Goal: Task Accomplishment & Management: Complete application form

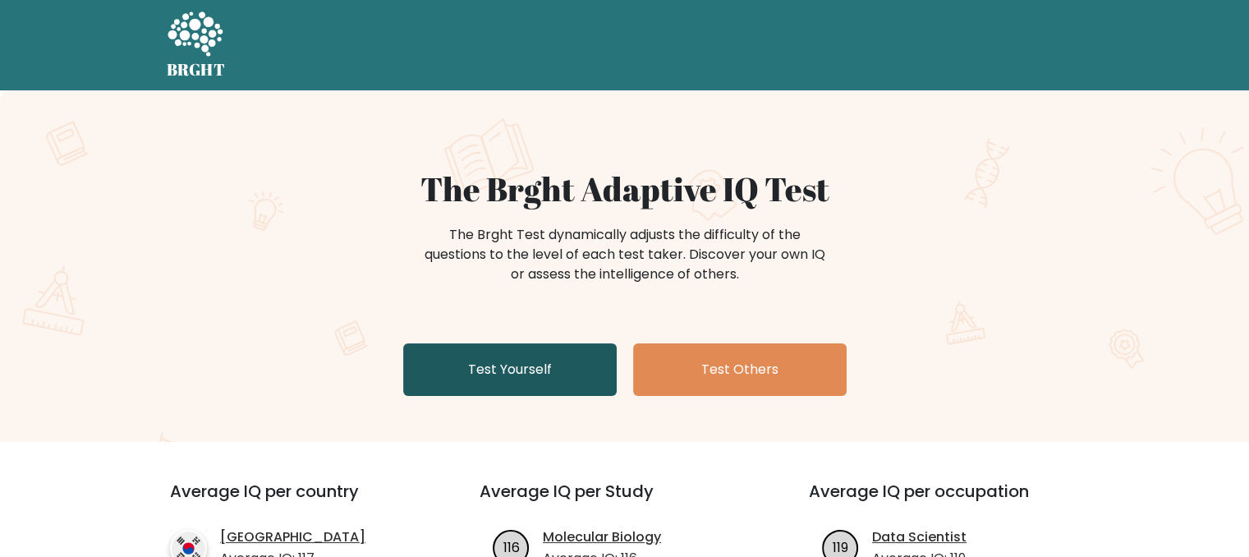
click at [485, 371] on link "Test Yourself" at bounding box center [510, 369] width 214 height 53
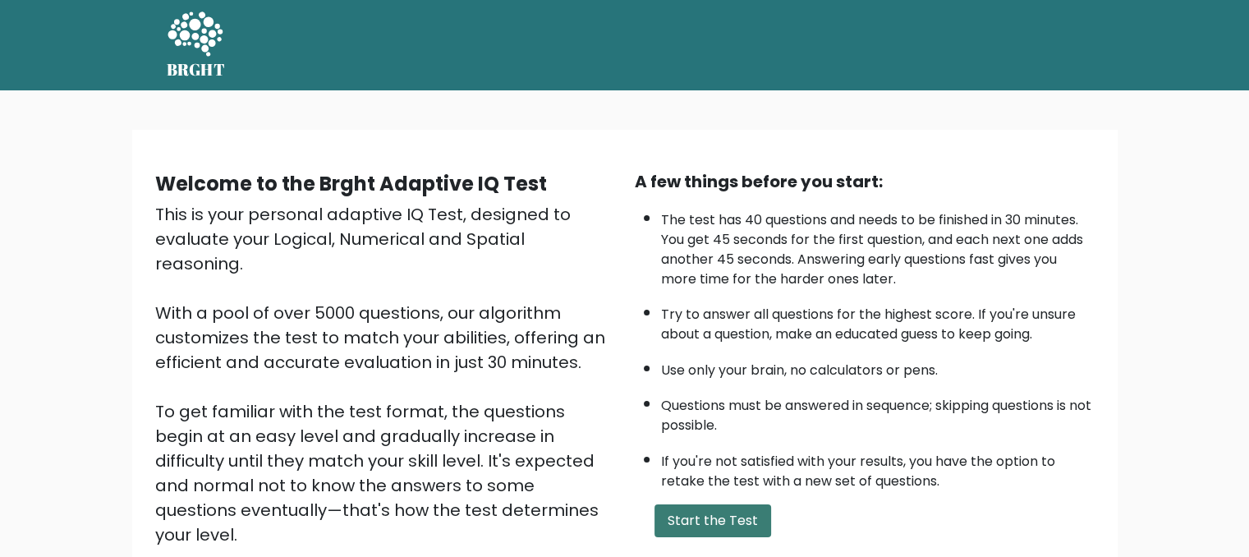
click at [705, 518] on button "Start the Test" at bounding box center [713, 520] width 117 height 33
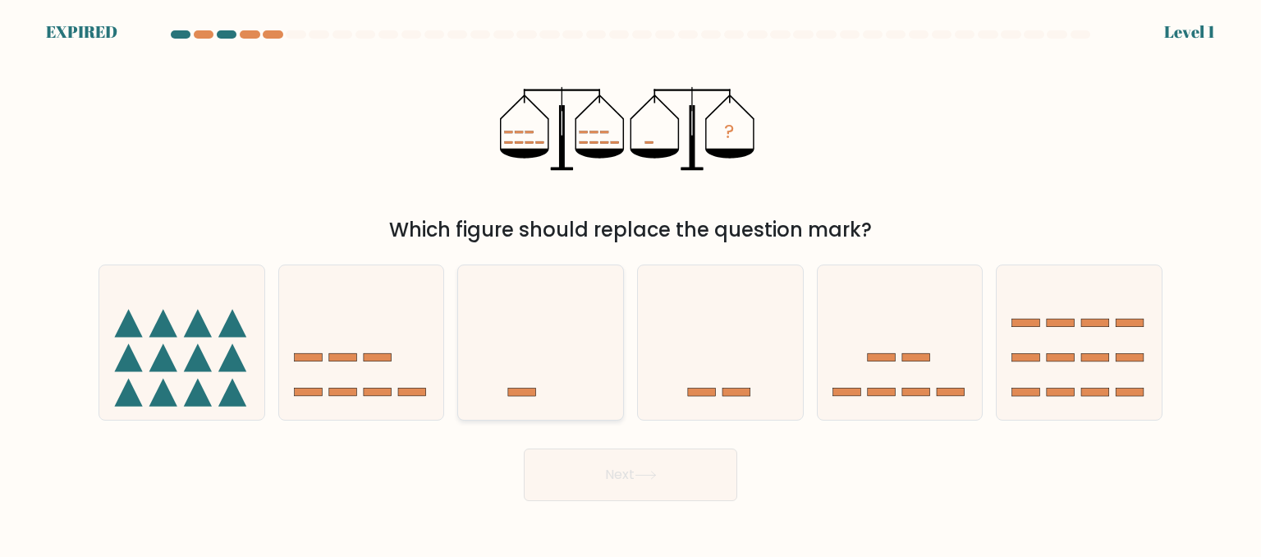
click at [518, 367] on icon at bounding box center [540, 342] width 165 height 136
click at [631, 283] on input "c." at bounding box center [631, 280] width 1 height 4
radio input "true"
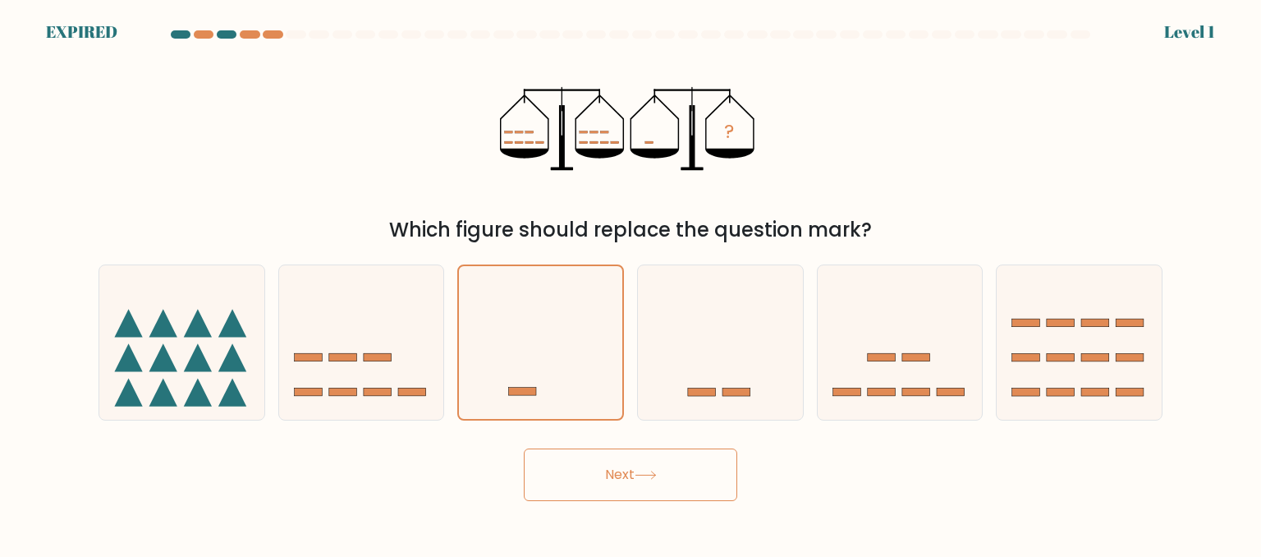
click at [629, 467] on button "Next" at bounding box center [631, 474] width 214 height 53
click at [629, 466] on button "Next" at bounding box center [631, 474] width 214 height 53
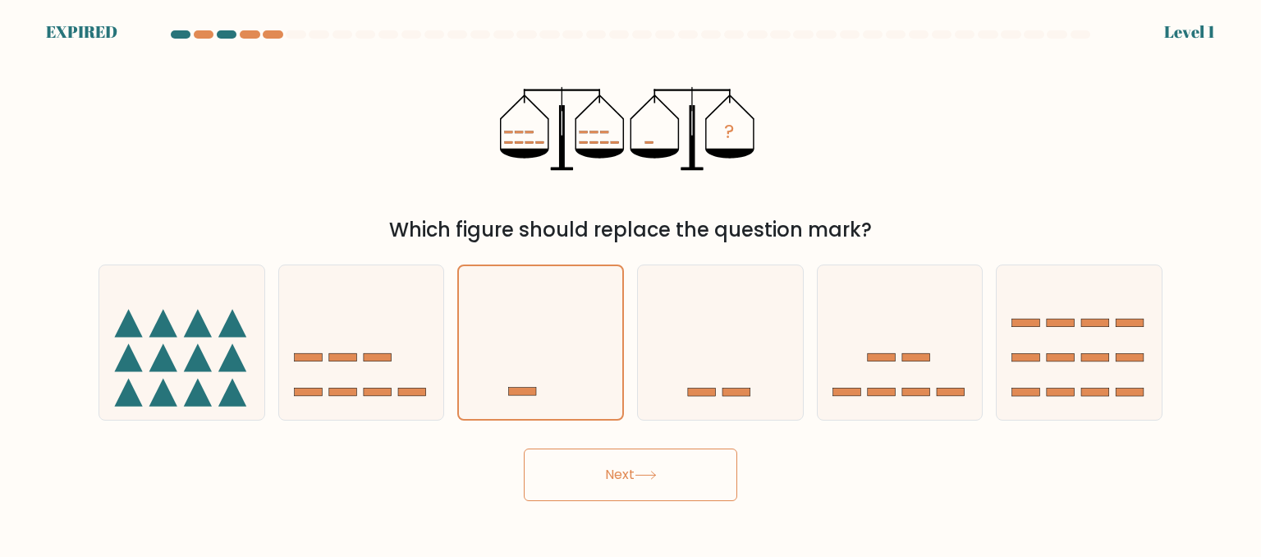
click at [585, 478] on button "Next" at bounding box center [631, 474] width 214 height 53
click at [681, 462] on button "Next" at bounding box center [631, 474] width 214 height 53
click at [549, 468] on button "Next" at bounding box center [631, 474] width 214 height 53
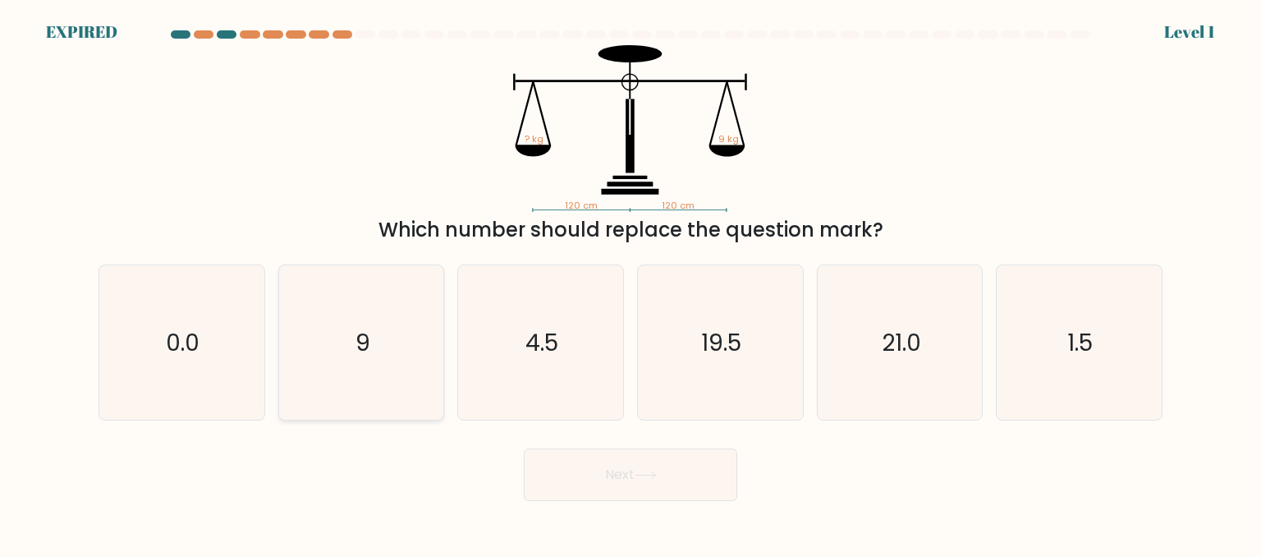
click at [361, 319] on icon "9" at bounding box center [361, 342] width 154 height 154
click at [631, 283] on input "b. 9" at bounding box center [631, 280] width 1 height 4
radio input "true"
click at [621, 482] on button "Next" at bounding box center [631, 474] width 214 height 53
click at [632, 470] on button "Next" at bounding box center [631, 474] width 214 height 53
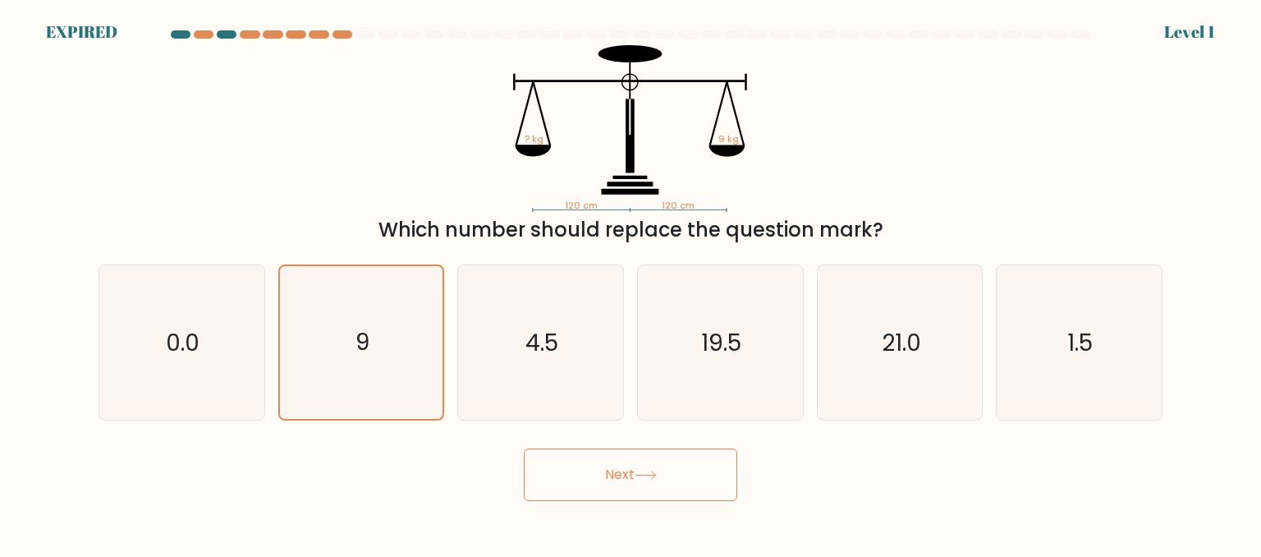
click at [632, 469] on button "Next" at bounding box center [631, 474] width 214 height 53
click at [681, 469] on button "Next" at bounding box center [631, 474] width 214 height 53
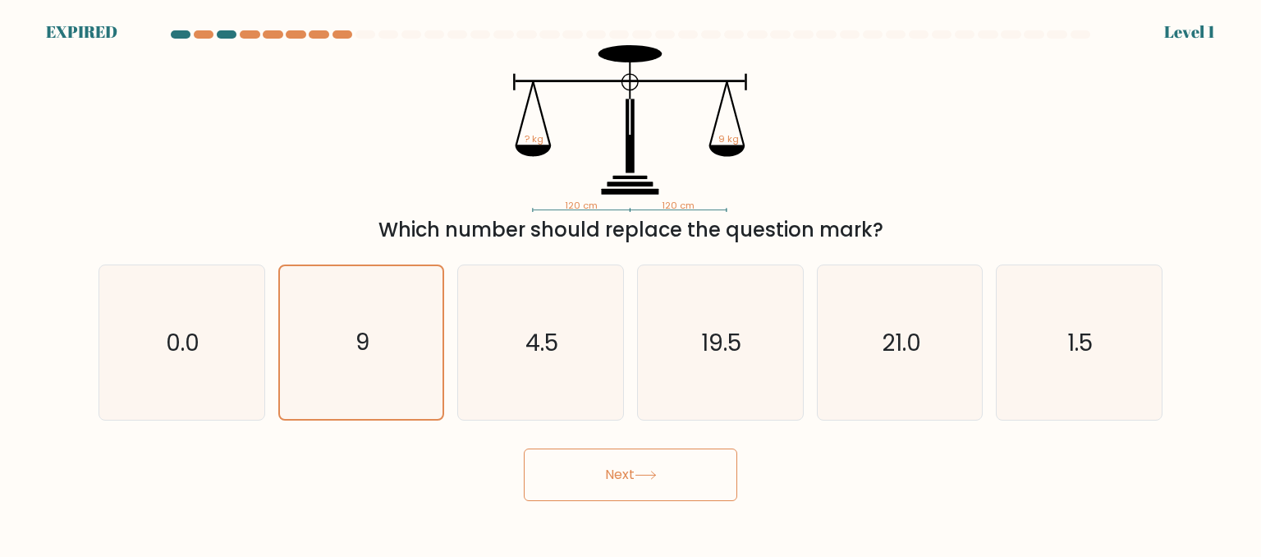
click at [618, 470] on button "Next" at bounding box center [631, 474] width 214 height 53
click at [524, 448] on button "Next" at bounding box center [631, 474] width 214 height 53
click at [620, 466] on button "Next" at bounding box center [631, 474] width 214 height 53
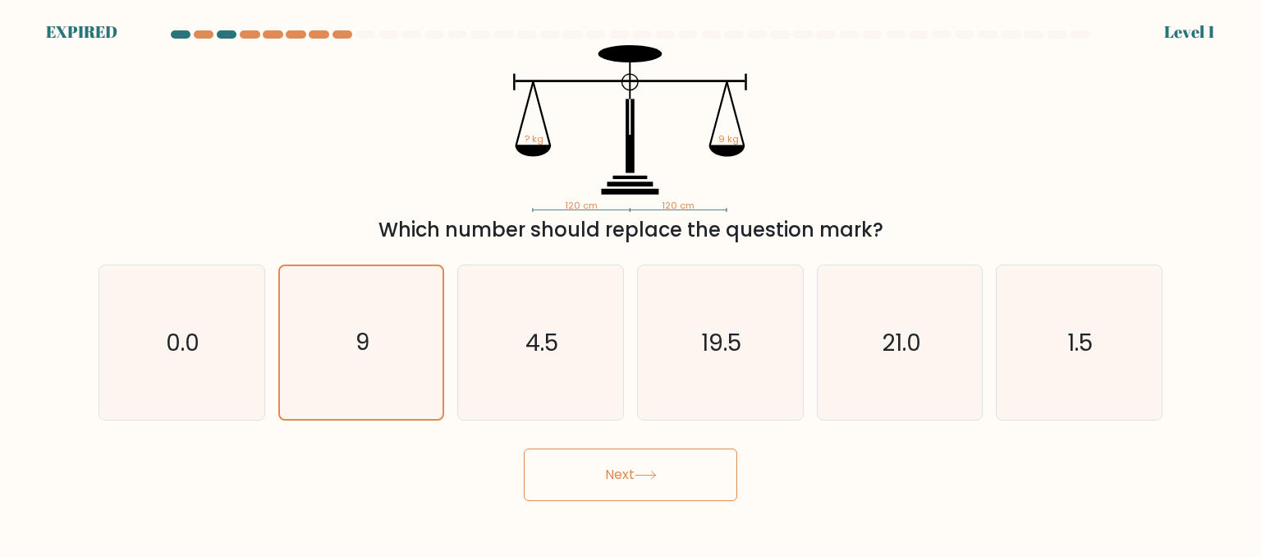
click at [621, 467] on button "Next" at bounding box center [631, 474] width 214 height 53
click at [620, 466] on button "Next" at bounding box center [631, 474] width 214 height 53
click at [620, 467] on button "Next" at bounding box center [631, 474] width 214 height 53
click at [694, 467] on button "Next" at bounding box center [631, 474] width 214 height 53
click at [611, 477] on button "Next" at bounding box center [631, 474] width 214 height 53
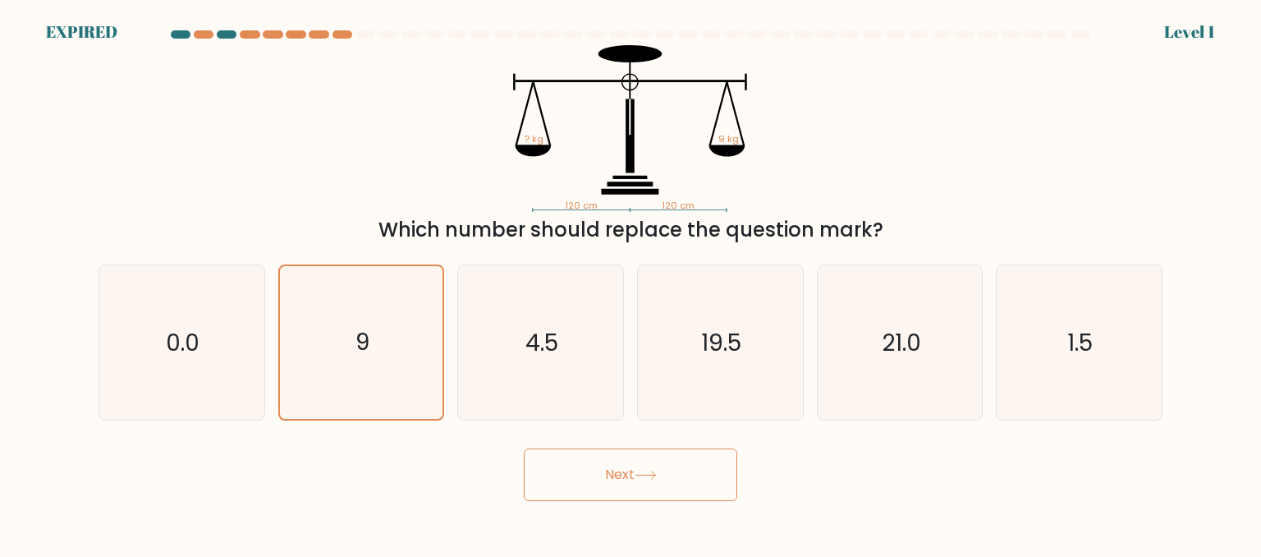
drag, startPoint x: 600, startPoint y: 477, endPoint x: 496, endPoint y: 464, distance: 105.1
click at [600, 477] on button "Next" at bounding box center [631, 474] width 214 height 53
click at [384, 333] on icon "9" at bounding box center [361, 342] width 153 height 153
click at [631, 283] on input "b. 9" at bounding box center [631, 280] width 1 height 4
click at [384, 333] on icon "9" at bounding box center [361, 342] width 153 height 153
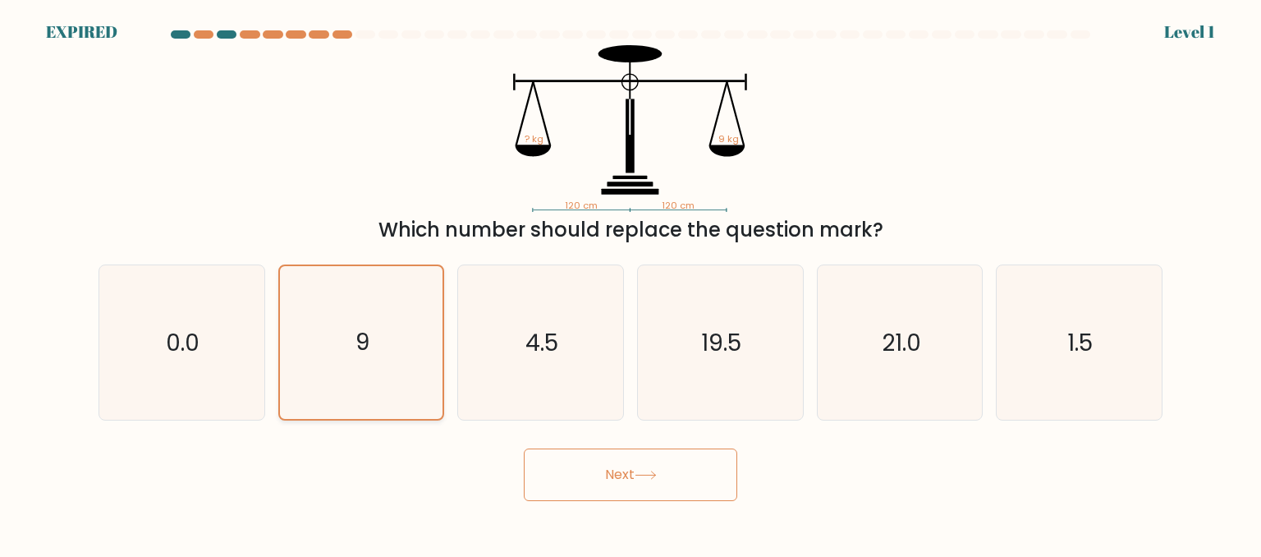
click at [631, 283] on input "b. 9" at bounding box center [631, 280] width 1 height 4
click at [384, 333] on icon "9" at bounding box center [361, 342] width 153 height 153
click at [631, 283] on input "b. 9" at bounding box center [631, 280] width 1 height 4
click at [387, 333] on icon "9" at bounding box center [361, 342] width 153 height 153
click at [631, 283] on input "b. 9" at bounding box center [631, 280] width 1 height 4
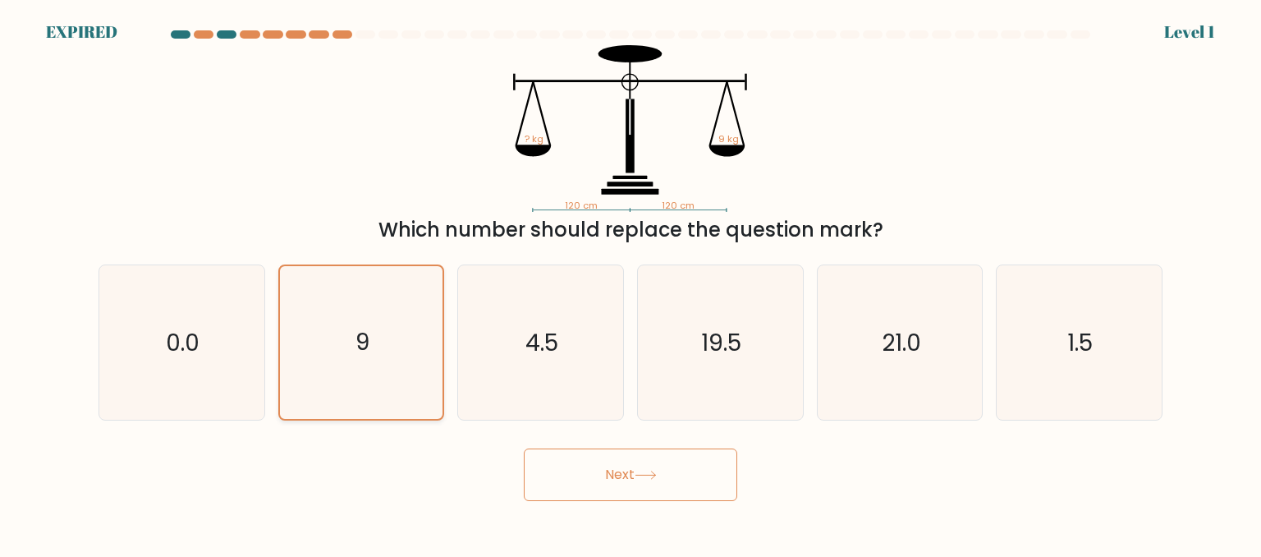
click at [387, 333] on icon "9" at bounding box center [361, 342] width 153 height 153
click at [631, 283] on input "b. 9" at bounding box center [631, 280] width 1 height 4
click at [611, 474] on button "Next" at bounding box center [631, 474] width 214 height 53
click at [612, 474] on button "Next" at bounding box center [631, 474] width 214 height 53
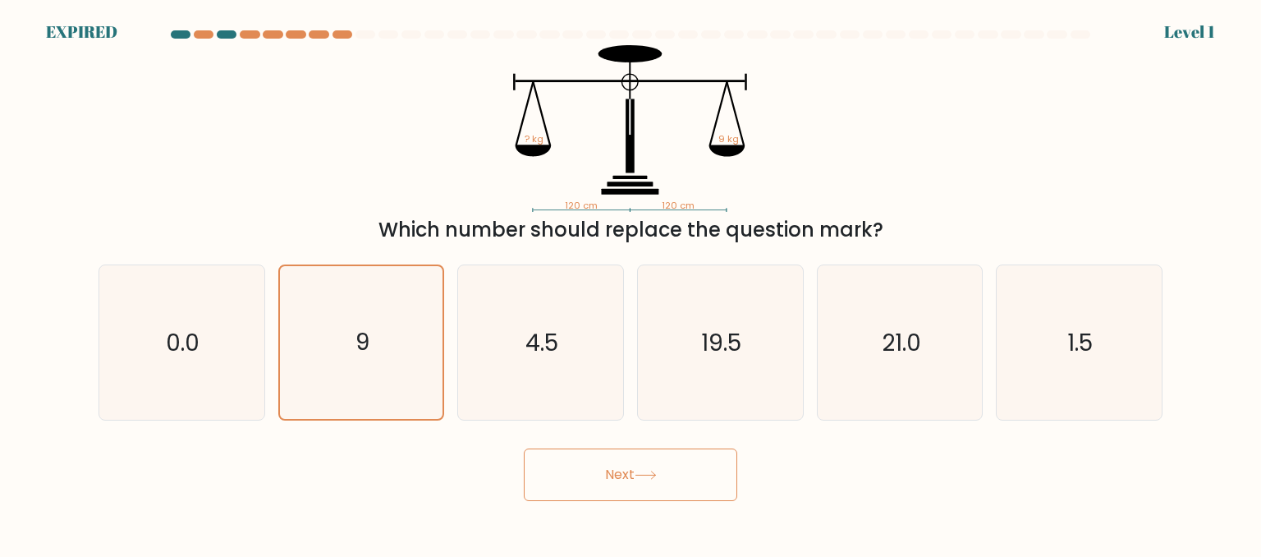
click at [612, 474] on button "Next" at bounding box center [631, 474] width 214 height 53
click at [342, 31] on div at bounding box center [343, 34] width 20 height 8
click at [374, 324] on icon "9" at bounding box center [361, 342] width 153 height 153
click at [631, 283] on input "b. 9" at bounding box center [631, 280] width 1 height 4
click at [629, 466] on button "Next" at bounding box center [631, 474] width 214 height 53
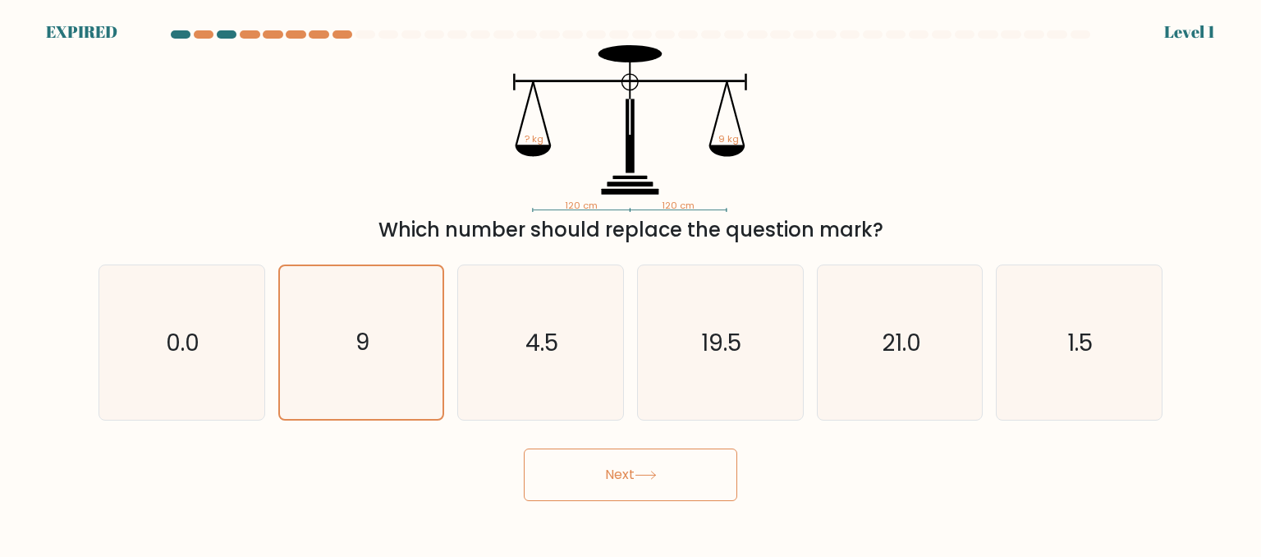
click at [629, 466] on button "Next" at bounding box center [631, 474] width 214 height 53
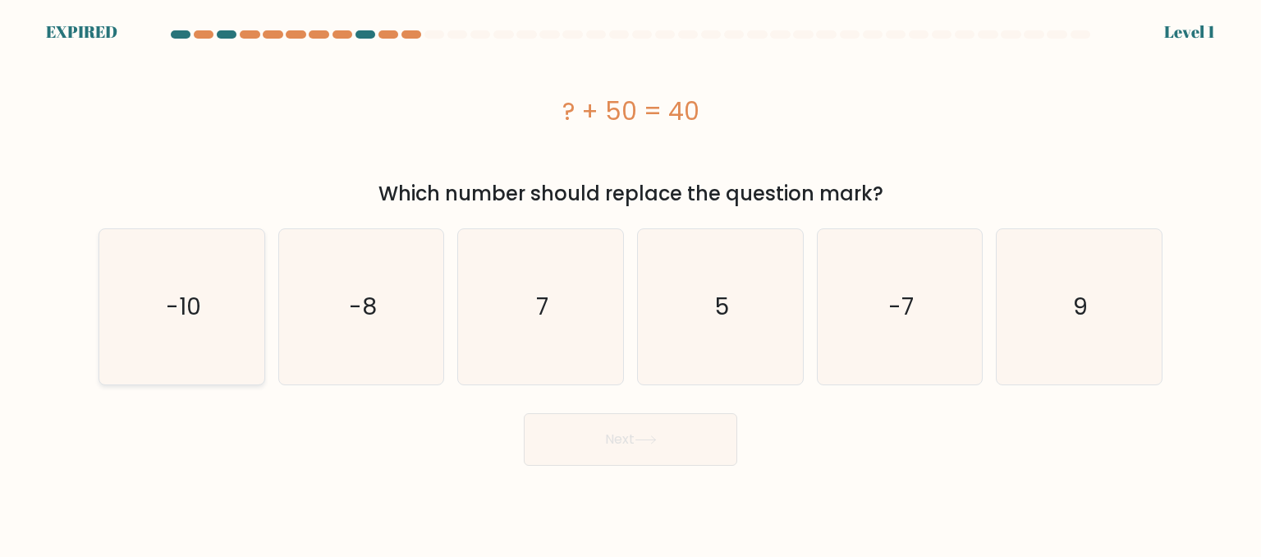
click at [214, 309] on icon "-10" at bounding box center [181, 306] width 154 height 154
click at [631, 283] on input "a. -10" at bounding box center [631, 280] width 1 height 4
radio input "true"
click at [657, 436] on icon at bounding box center [646, 439] width 22 height 9
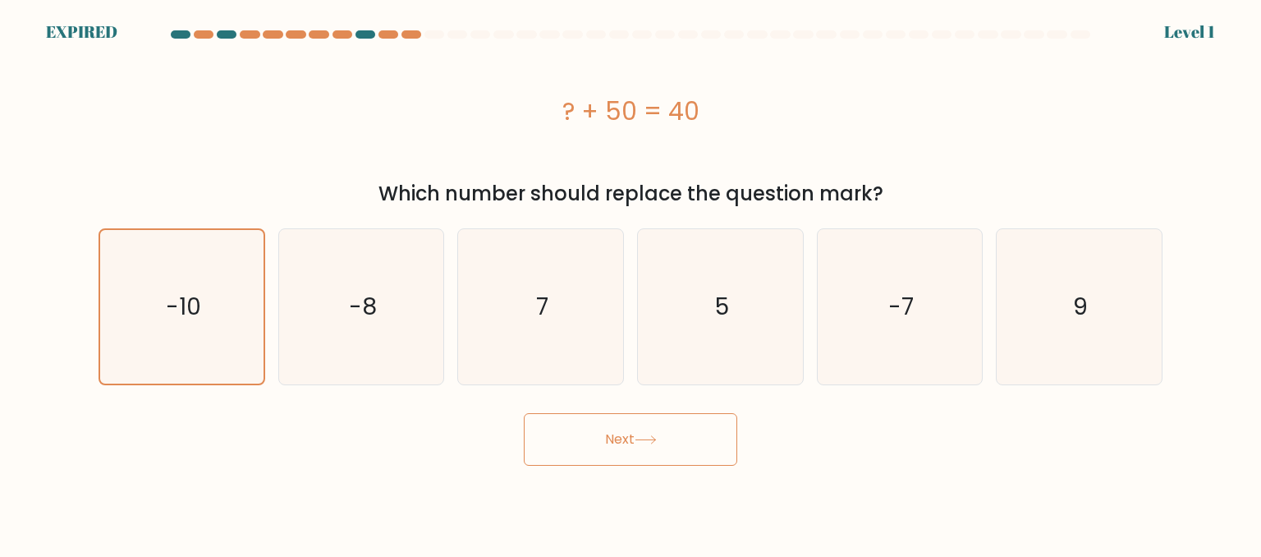
click at [657, 436] on icon at bounding box center [646, 439] width 22 height 9
click at [657, 435] on icon at bounding box center [646, 439] width 22 height 9
click at [594, 449] on button "Next" at bounding box center [631, 439] width 214 height 53
click at [594, 448] on button "Next" at bounding box center [631, 439] width 214 height 53
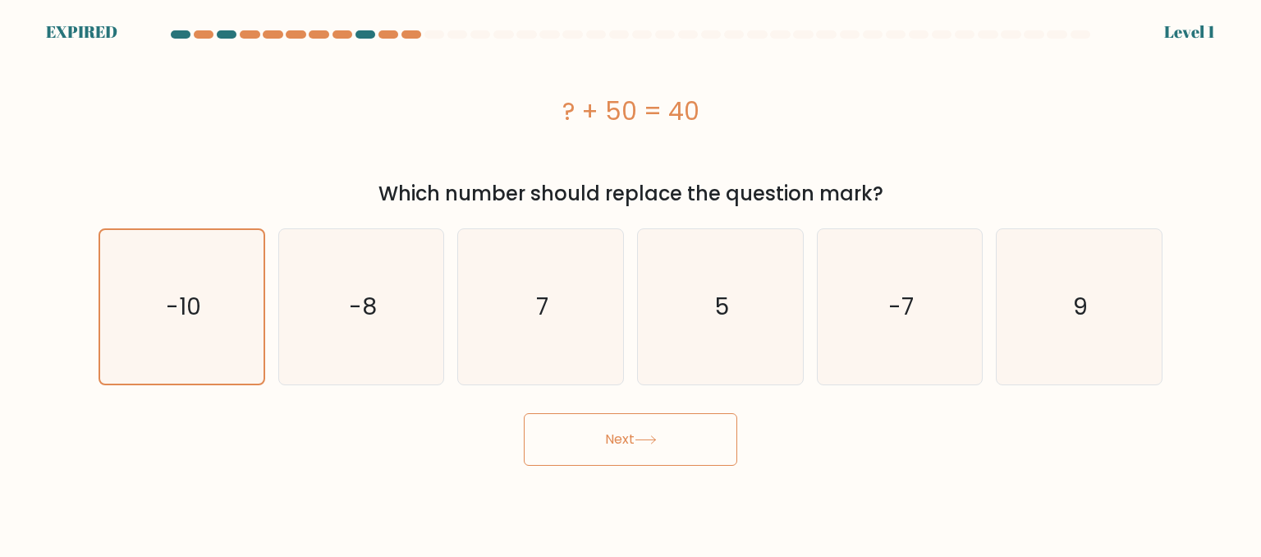
click at [594, 448] on button "Next" at bounding box center [631, 439] width 214 height 53
click at [524, 413] on button "Next" at bounding box center [631, 439] width 214 height 53
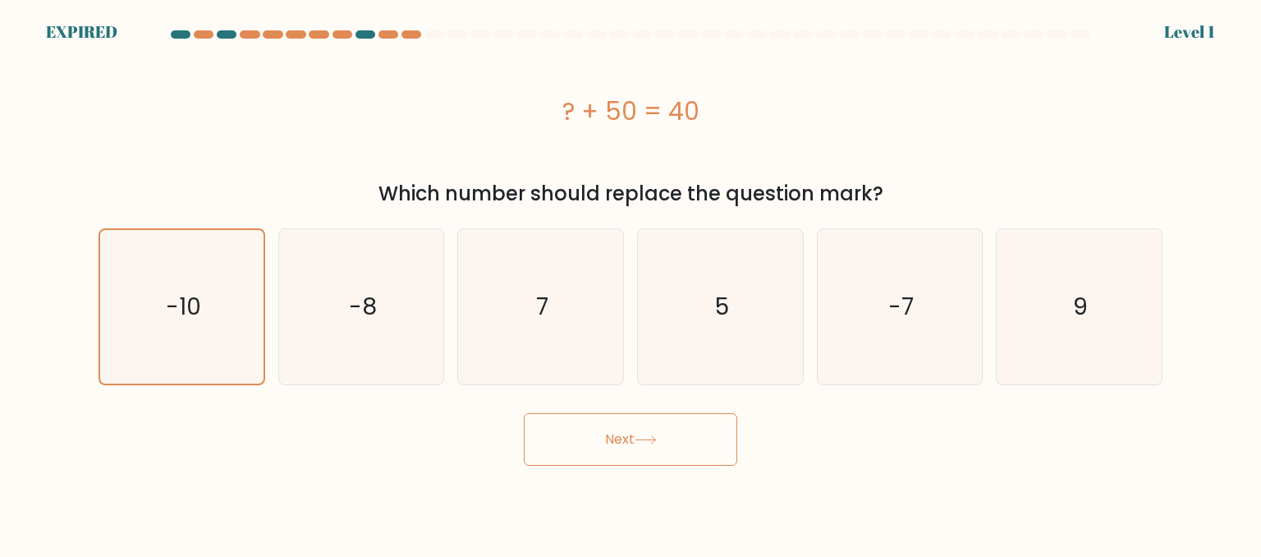
click at [524, 413] on button "Next" at bounding box center [631, 439] width 214 height 53
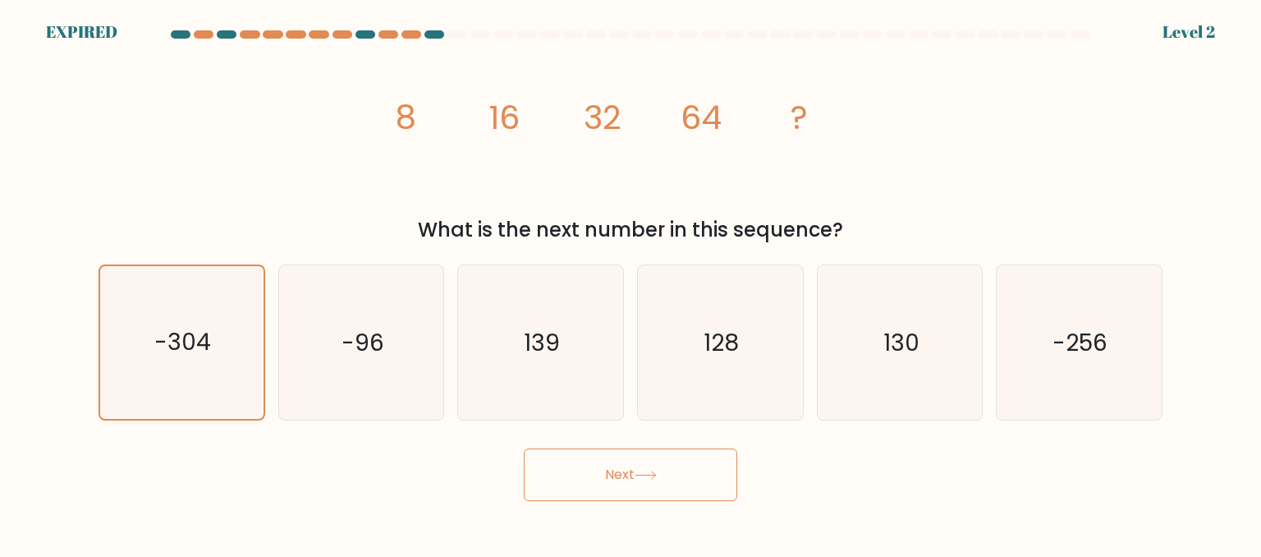
click at [524, 448] on button "Next" at bounding box center [631, 474] width 214 height 53
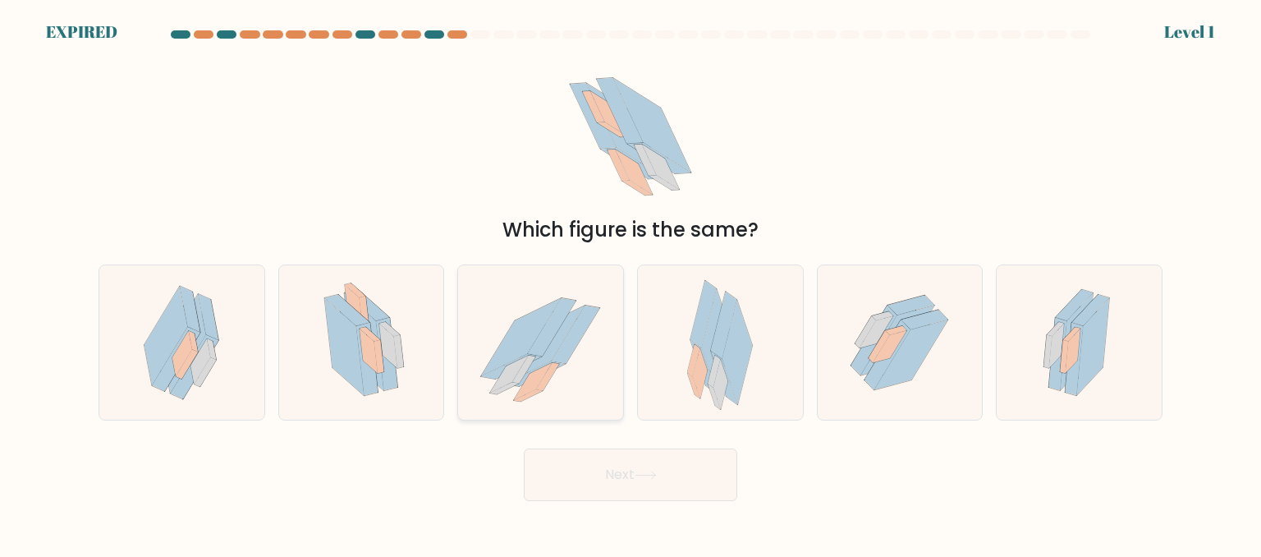
click at [547, 339] on icon at bounding box center [552, 327] width 48 height 58
click at [631, 283] on input "c." at bounding box center [631, 280] width 1 height 4
radio input "true"
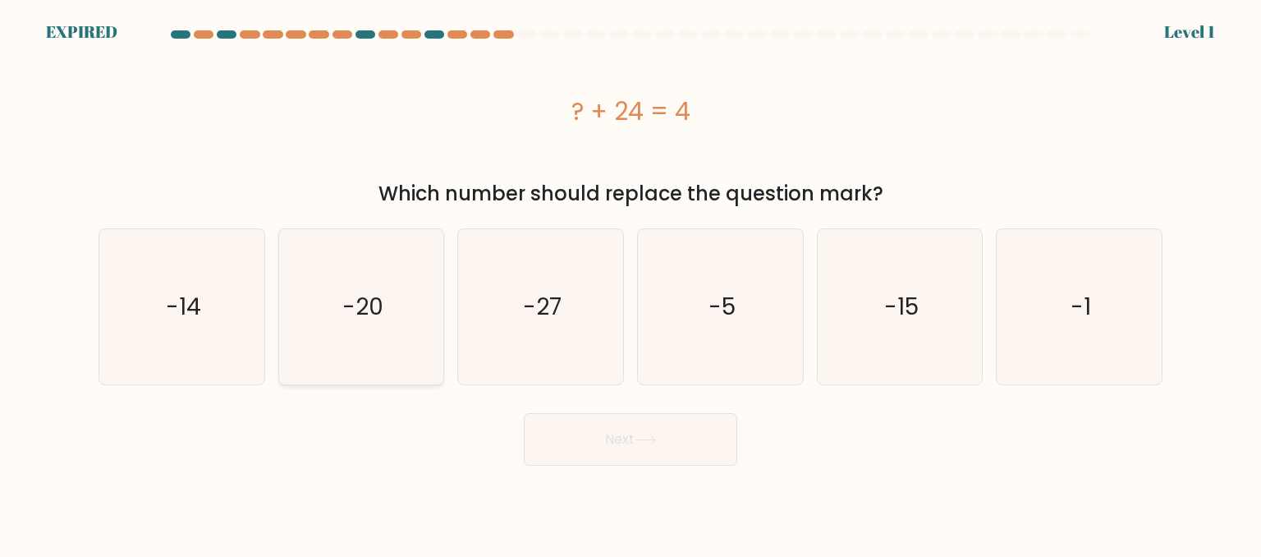
click at [359, 300] on text "-20" at bounding box center [362, 306] width 41 height 33
click at [631, 283] on input "b. -20" at bounding box center [631, 280] width 1 height 4
radio input "true"
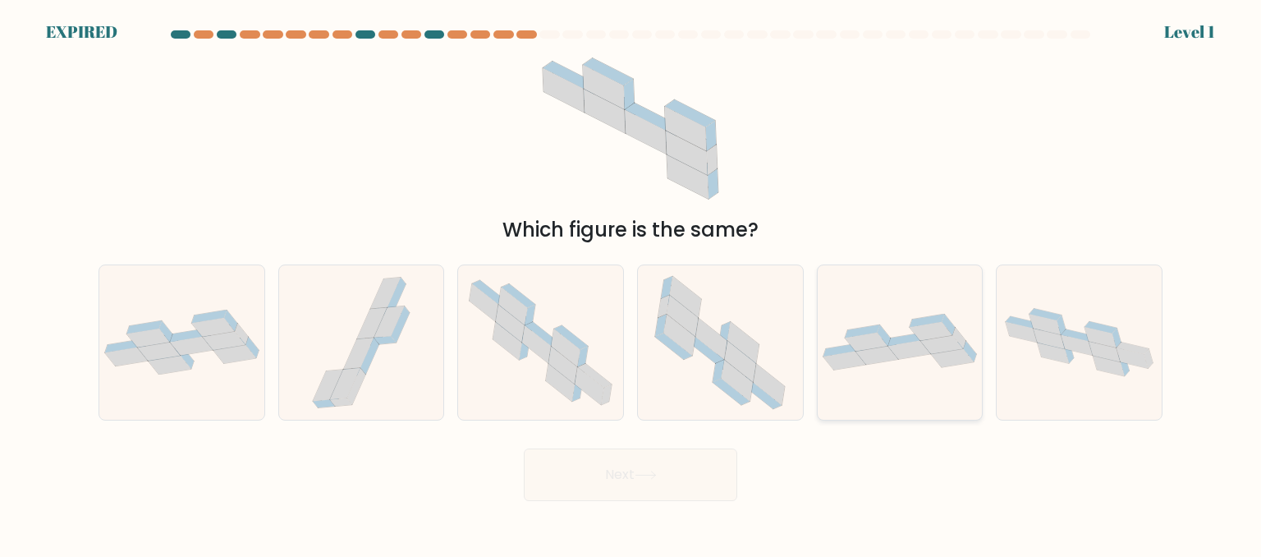
click at [915, 341] on icon at bounding box center [906, 339] width 34 height 13
click at [632, 283] on input "e." at bounding box center [631, 280] width 1 height 4
radio input "true"
click at [901, 331] on icon at bounding box center [900, 343] width 163 height 56
click at [632, 283] on input "e." at bounding box center [631, 280] width 1 height 4
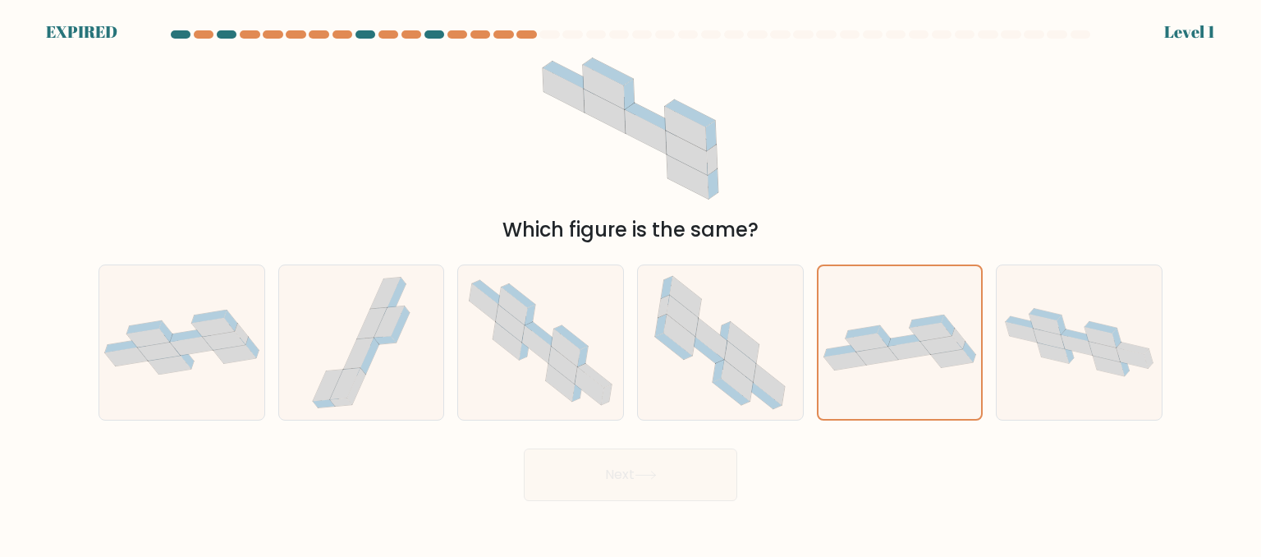
click at [621, 464] on div "Next" at bounding box center [631, 470] width 1084 height 61
click at [869, 352] on icon at bounding box center [878, 356] width 42 height 18
click at [632, 283] on input "e." at bounding box center [631, 280] width 1 height 4
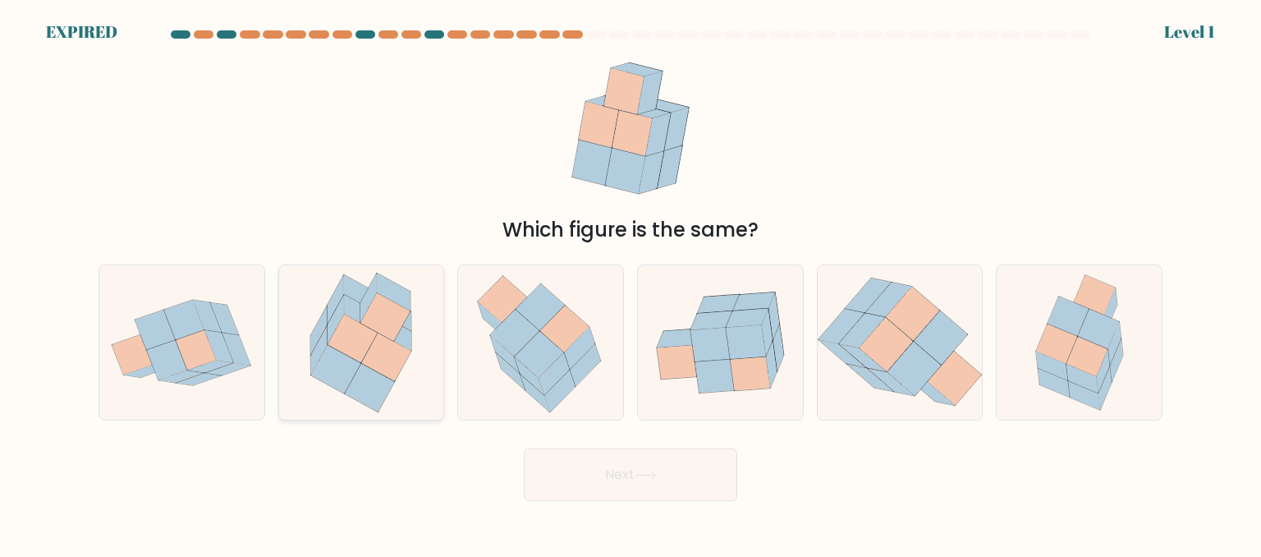
click at [354, 343] on icon at bounding box center [354, 338] width 50 height 48
click at [631, 283] on input "b." at bounding box center [631, 280] width 1 height 4
radio input "true"
click at [608, 472] on button "Next" at bounding box center [631, 474] width 214 height 53
click at [642, 471] on icon at bounding box center [646, 475] width 22 height 9
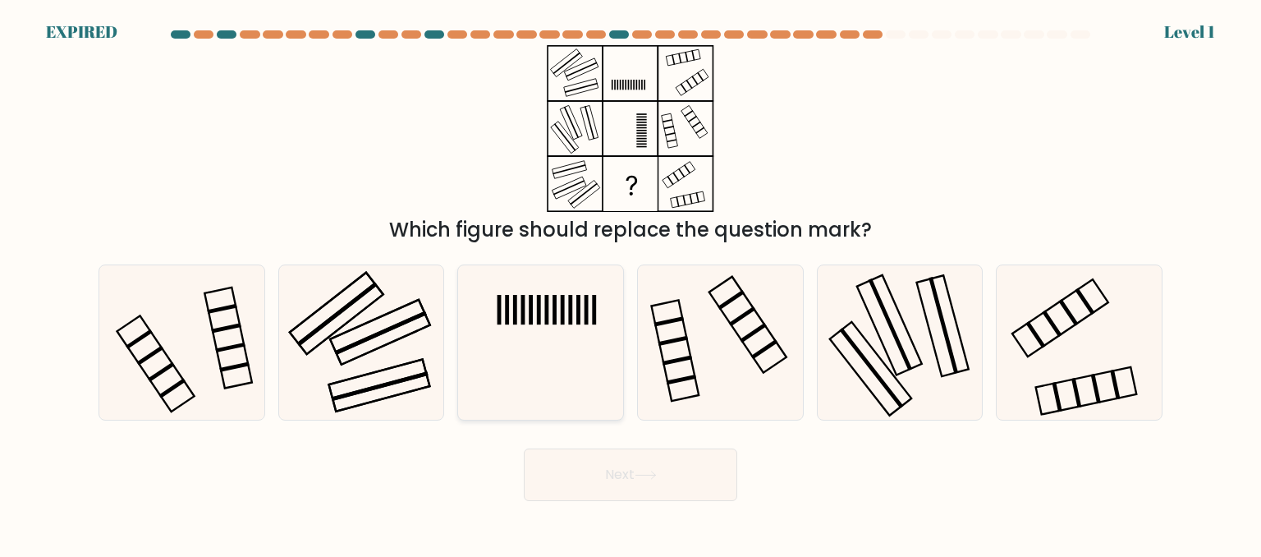
click at [552, 329] on icon at bounding box center [540, 342] width 154 height 154
click at [631, 283] on input "c." at bounding box center [631, 280] width 1 height 4
radio input "true"
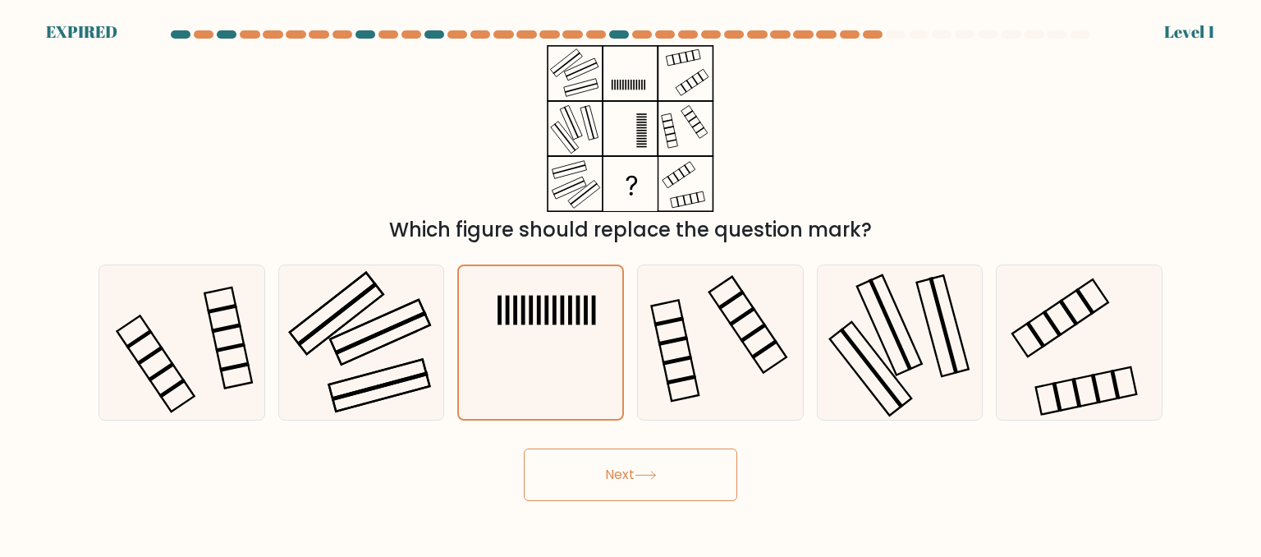
click at [637, 490] on button "Next" at bounding box center [631, 474] width 214 height 53
click at [639, 480] on button "Next" at bounding box center [631, 474] width 214 height 53
click at [637, 479] on button "Next" at bounding box center [631, 474] width 214 height 53
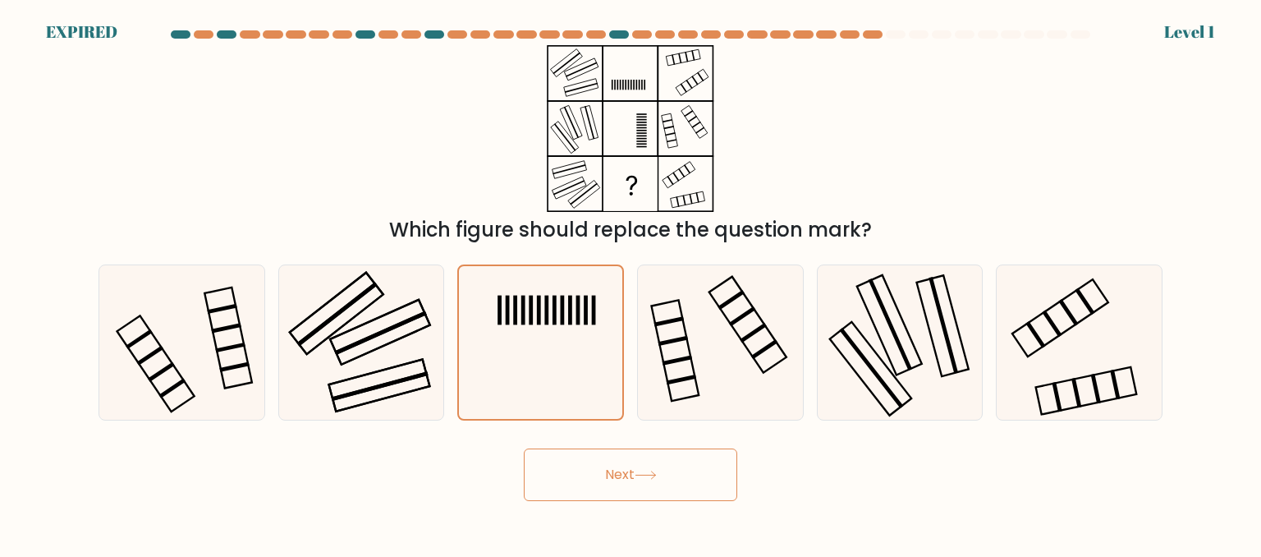
click at [637, 479] on button "Next" at bounding box center [631, 474] width 214 height 53
click at [636, 479] on button "Next" at bounding box center [631, 474] width 214 height 53
click at [627, 474] on button "Next" at bounding box center [631, 474] width 214 height 53
click at [524, 448] on button "Next" at bounding box center [631, 474] width 214 height 53
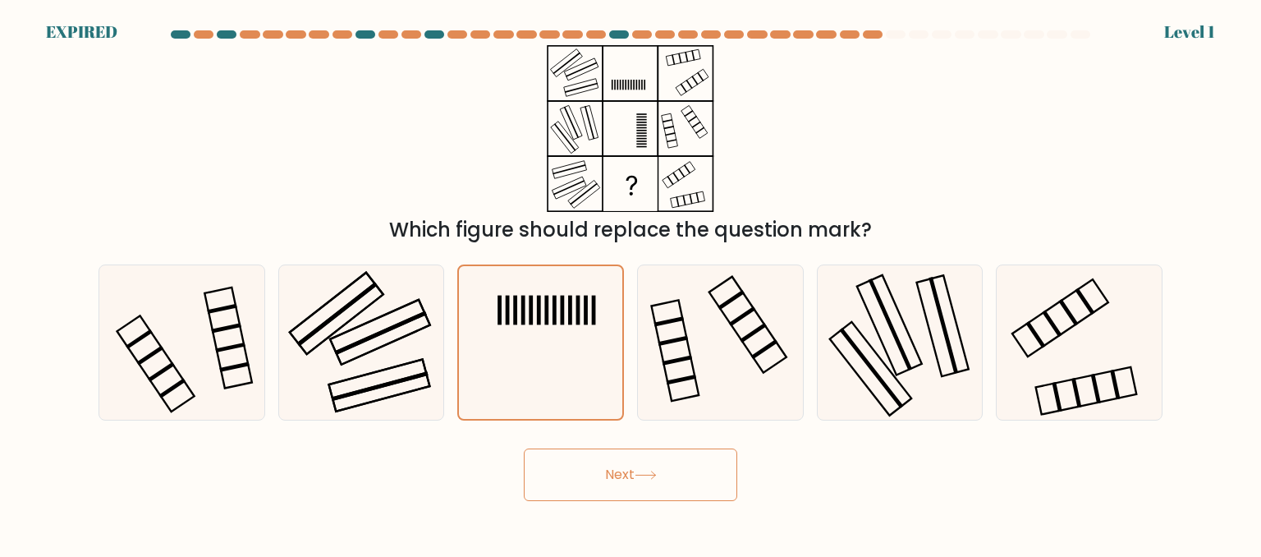
click at [524, 448] on button "Next" at bounding box center [631, 474] width 214 height 53
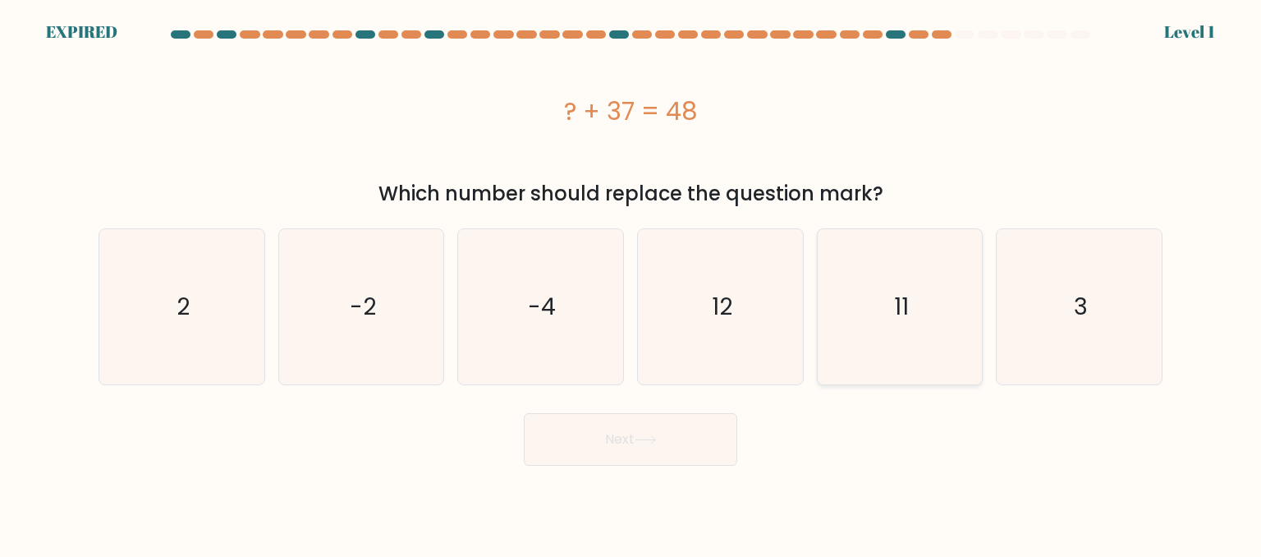
click at [909, 300] on icon "11" at bounding box center [900, 306] width 154 height 154
click at [632, 283] on input "e. 11" at bounding box center [631, 280] width 1 height 4
radio input "true"
click at [654, 435] on icon at bounding box center [646, 439] width 22 height 9
click at [524, 413] on button "Next" at bounding box center [631, 439] width 214 height 53
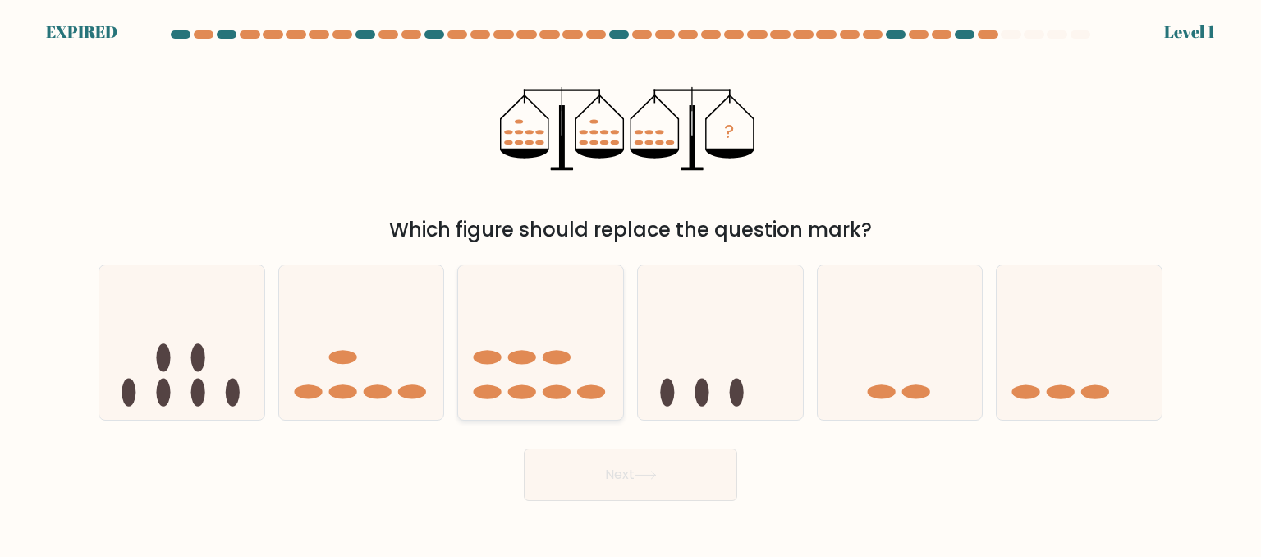
drag, startPoint x: 522, startPoint y: 356, endPoint x: 519, endPoint y: 374, distance: 18.4
click at [522, 361] on ellipse at bounding box center [522, 357] width 28 height 14
click at [631, 283] on input "c." at bounding box center [631, 280] width 1 height 4
radio input "true"
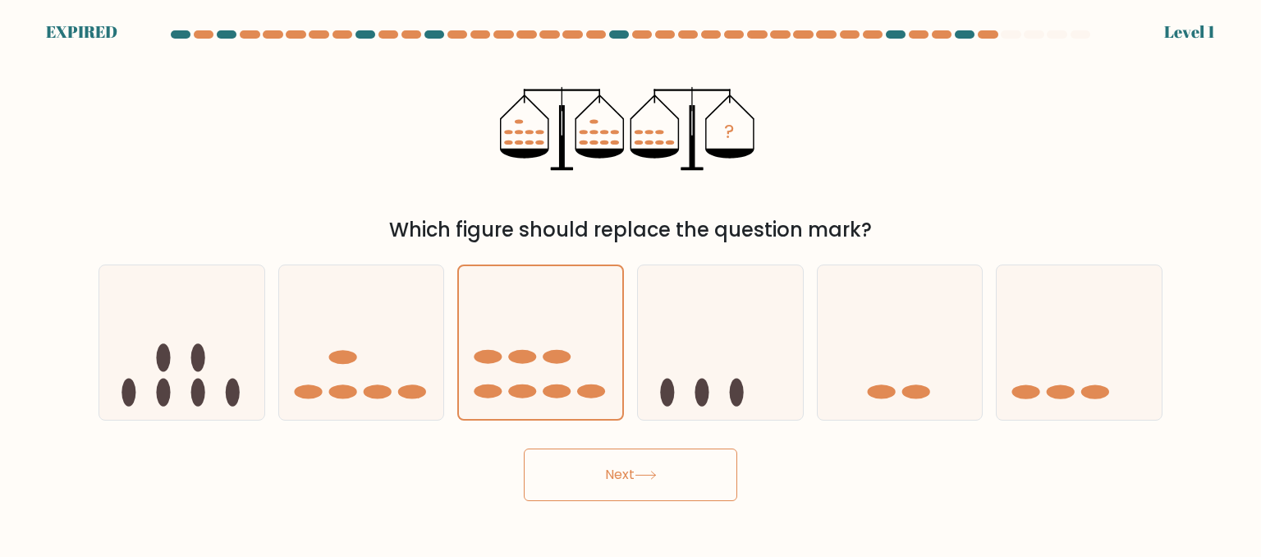
click at [619, 485] on button "Next" at bounding box center [631, 474] width 214 height 53
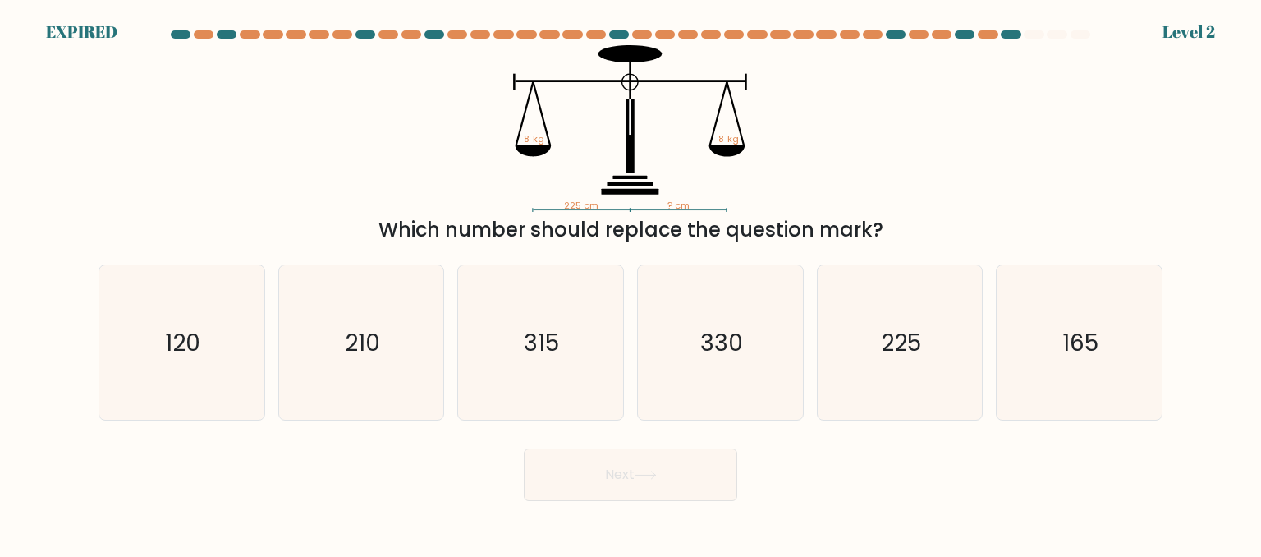
click at [524, 448] on button "Next" at bounding box center [631, 474] width 214 height 53
click at [884, 369] on icon "225" at bounding box center [900, 342] width 154 height 154
click at [632, 283] on input "e. 225" at bounding box center [631, 280] width 1 height 4
radio input "true"
click at [643, 478] on icon at bounding box center [646, 475] width 22 height 9
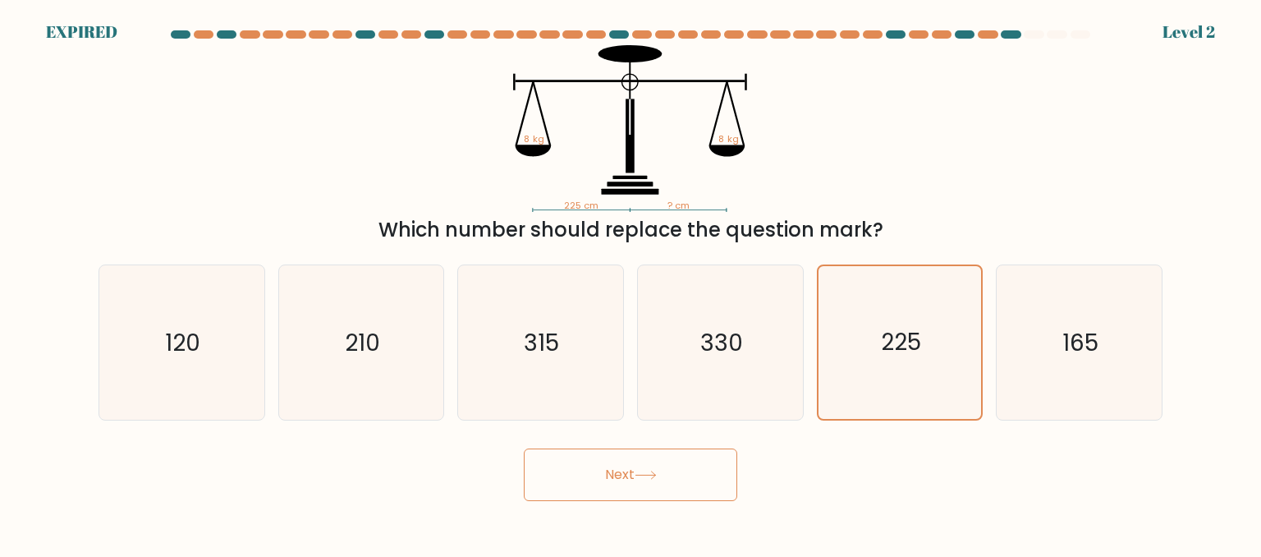
click at [524, 448] on button "Next" at bounding box center [631, 474] width 214 height 53
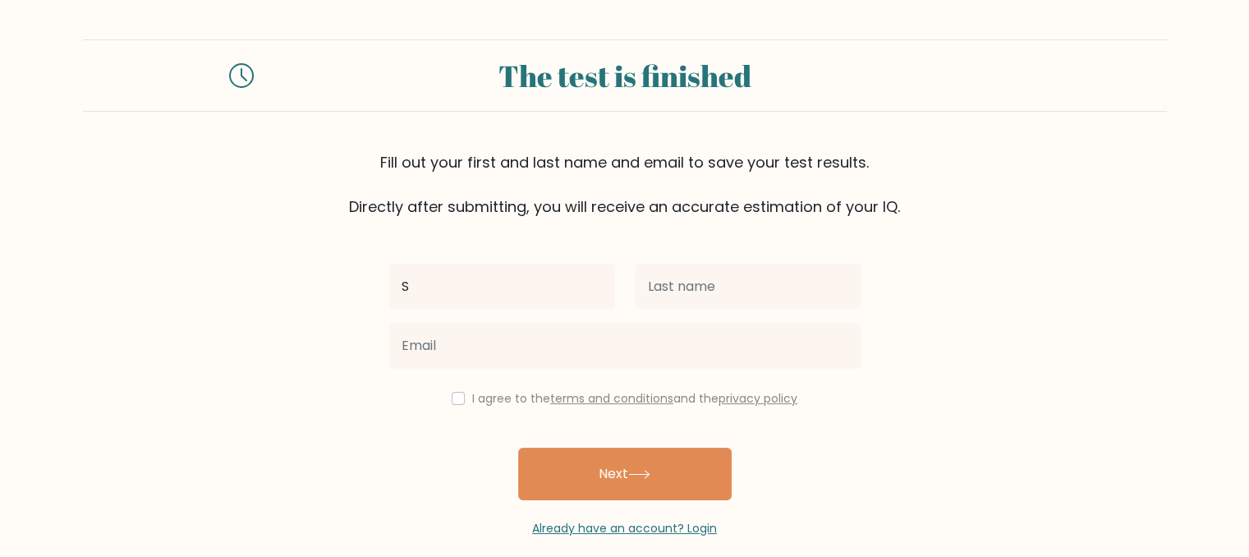
type input "[PERSON_NAME]"
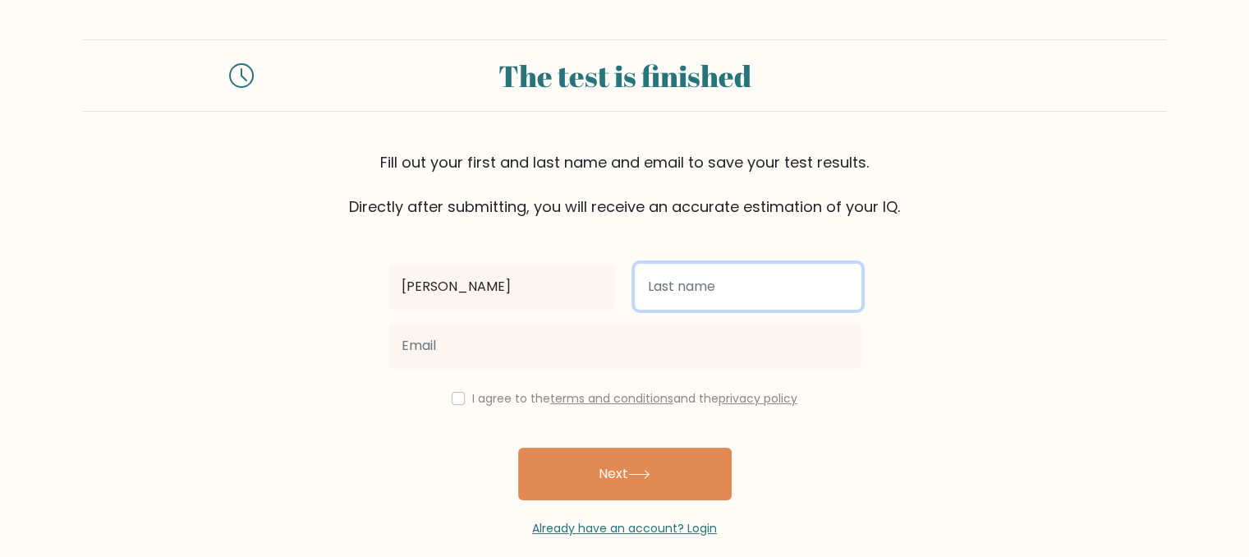
click at [735, 287] on input "text" at bounding box center [748, 287] width 227 height 46
type input "[PERSON_NAME]"
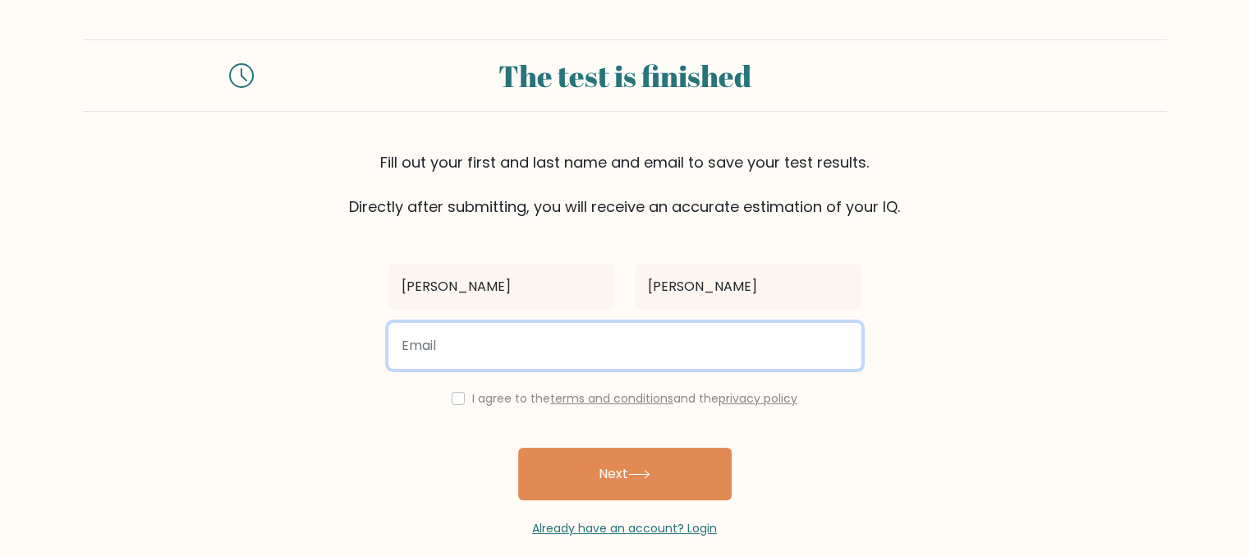
click at [653, 339] on input "email" at bounding box center [624, 346] width 473 height 46
type input "[EMAIL_ADDRESS][DOMAIN_NAME]"
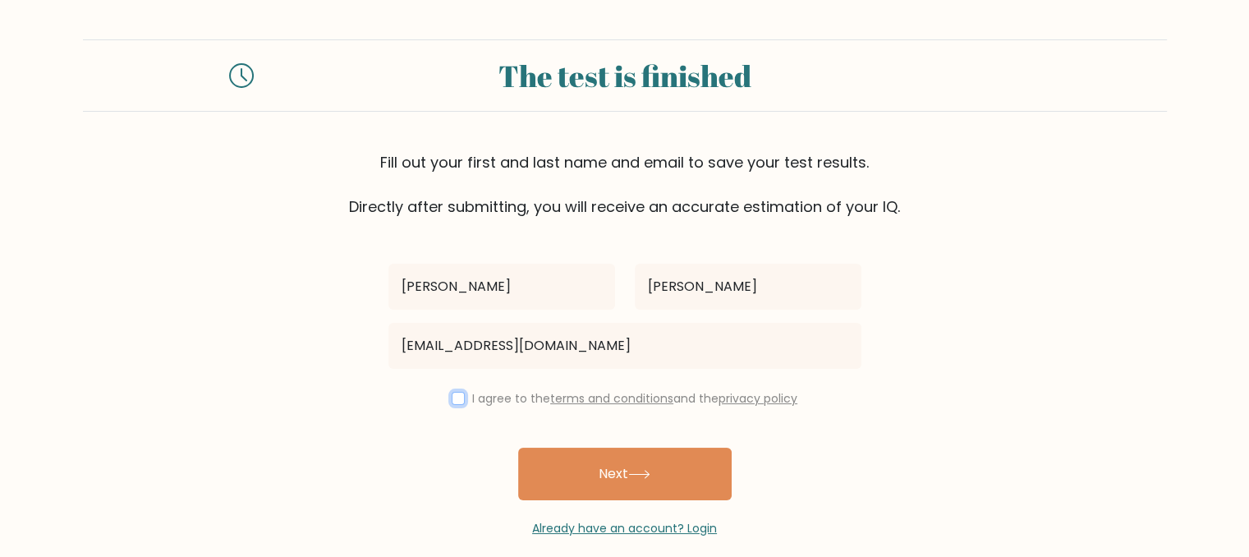
click at [456, 402] on input "checkbox" at bounding box center [458, 398] width 13 height 13
checkbox input "true"
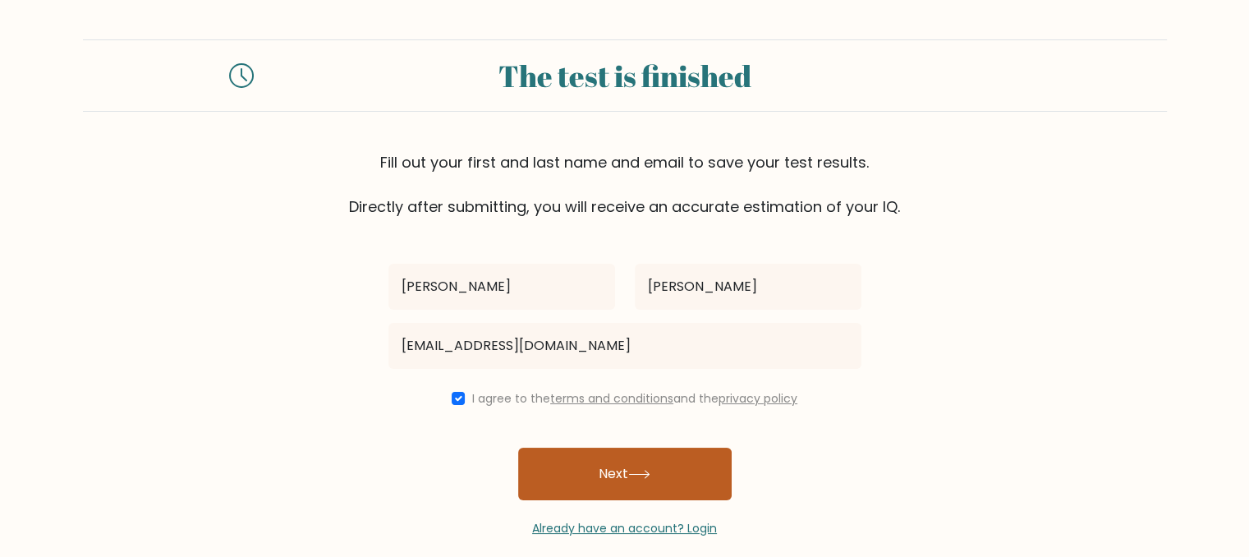
click at [612, 471] on button "Next" at bounding box center [625, 474] width 214 height 53
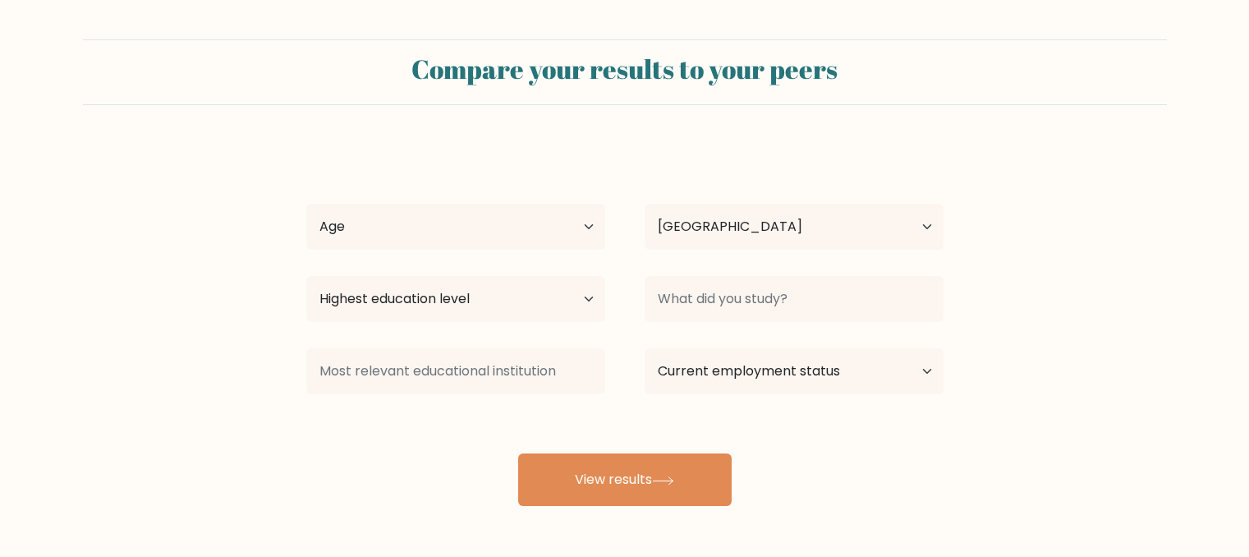
select select "PH"
click at [450, 233] on select "Age Under 18 years old 18-24 years old 25-34 years old 35-44 years old 45-54 ye…" at bounding box center [455, 227] width 299 height 46
select select "25_34"
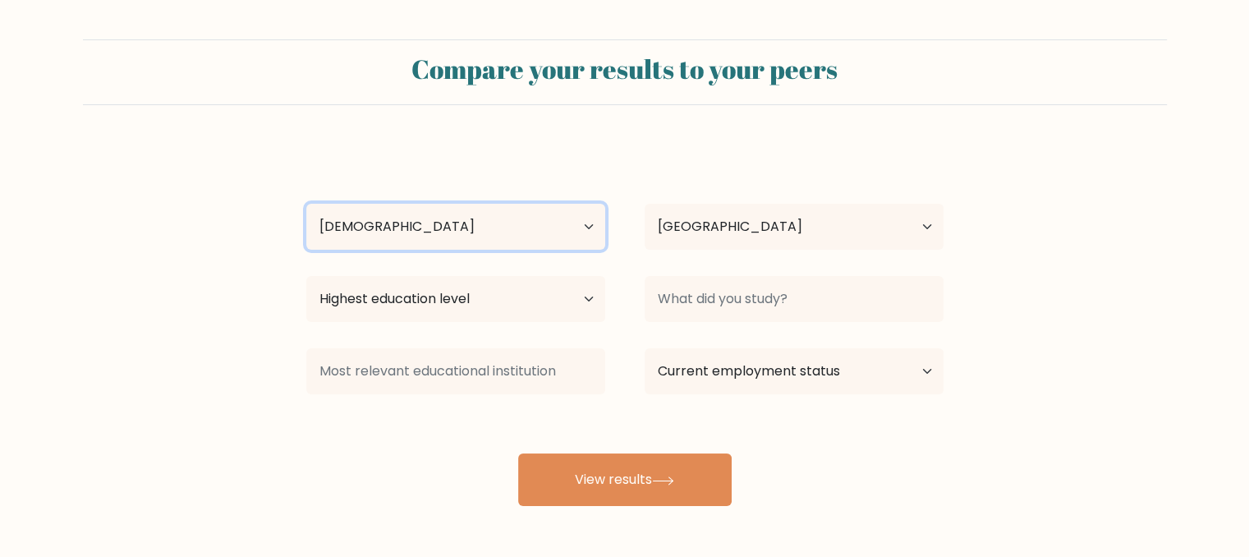
click at [306, 204] on select "Age Under 18 years old 18-24 years old 25-34 years old 35-44 years old 45-54 ye…" at bounding box center [455, 227] width 299 height 46
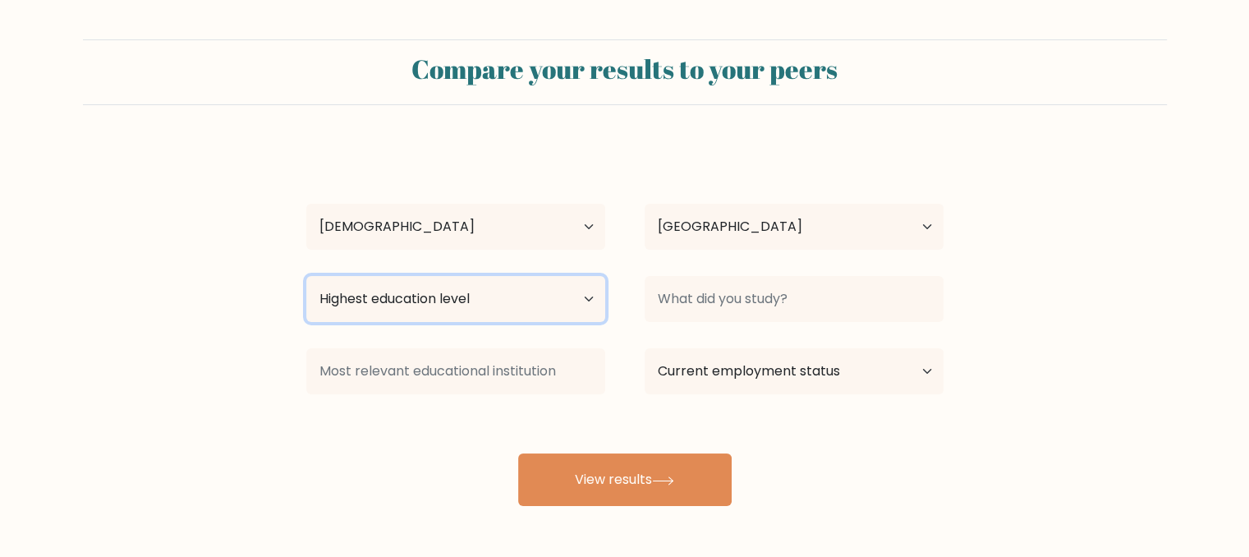
click at [566, 304] on select "Highest education level No schooling Primary Lower Secondary Upper Secondary Oc…" at bounding box center [455, 299] width 299 height 46
select select "bachelors_degree"
click at [306, 276] on select "Highest education level No schooling Primary Lower Secondary Upper Secondary Oc…" at bounding box center [455, 299] width 299 height 46
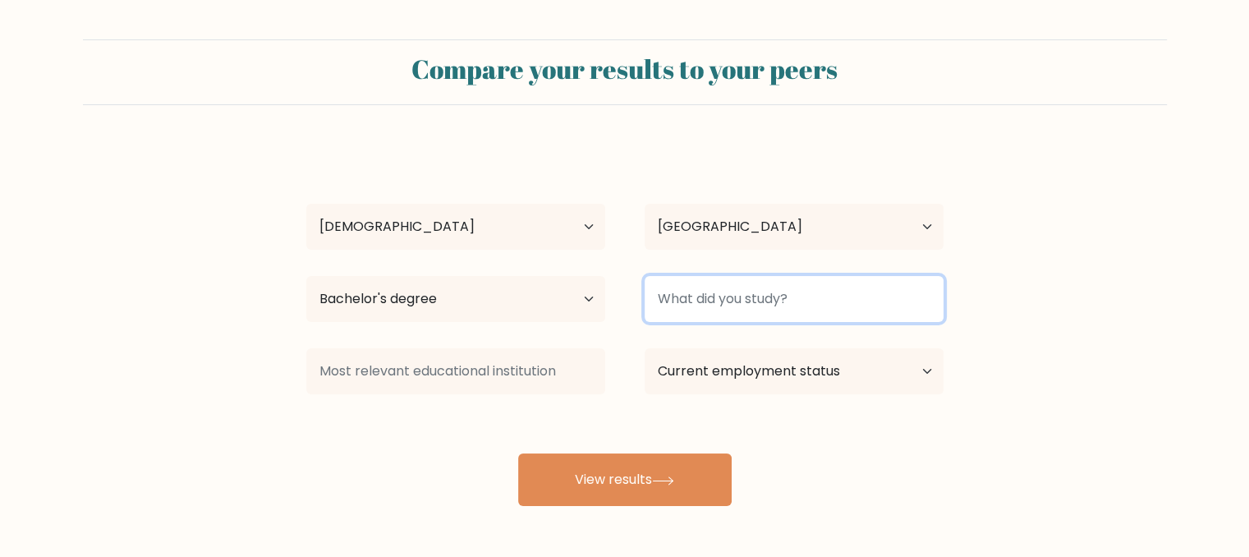
click at [779, 296] on input at bounding box center [794, 299] width 299 height 46
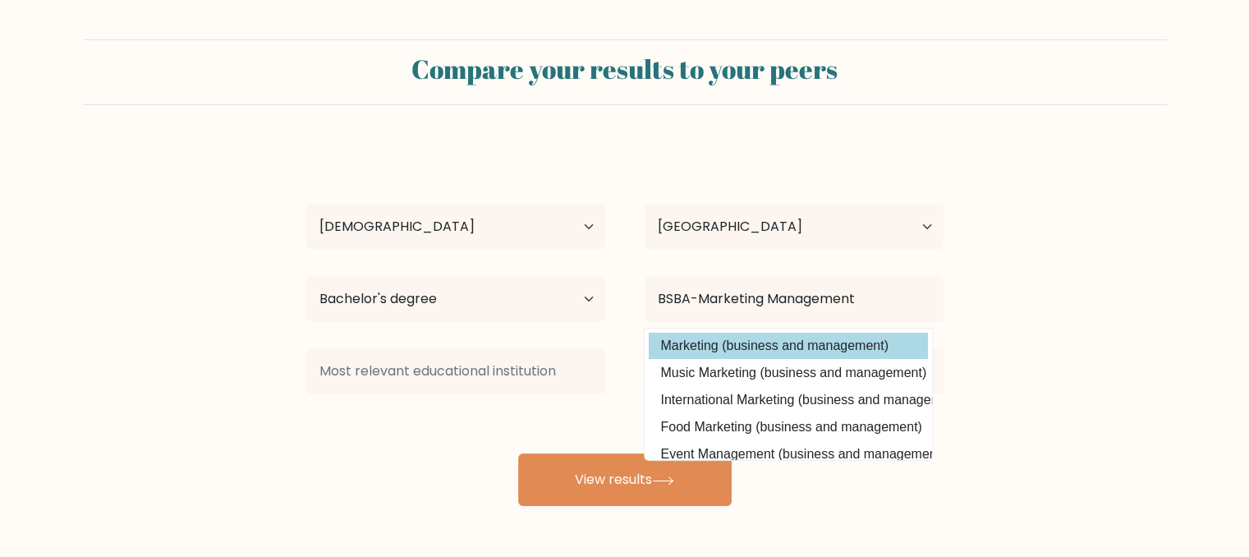
click at [780, 346] on option "Marketing (business and management)" at bounding box center [788, 346] width 279 height 26
type input "Marketing"
click at [752, 341] on option "Marketing (business and management)" at bounding box center [788, 346] width 279 height 26
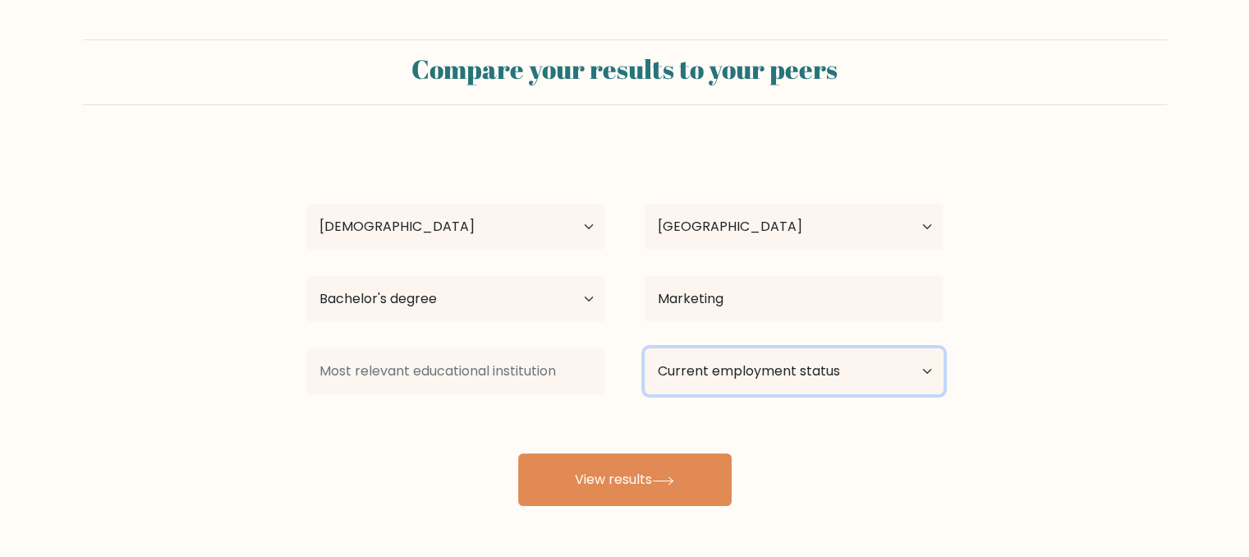
click at [696, 378] on select "Current employment status Employed Student Retired Other / prefer not to answer" at bounding box center [794, 371] width 299 height 46
select select "other"
click at [645, 348] on select "Current employment status Employed Student Retired Other / prefer not to answer" at bounding box center [794, 371] width 299 height 46
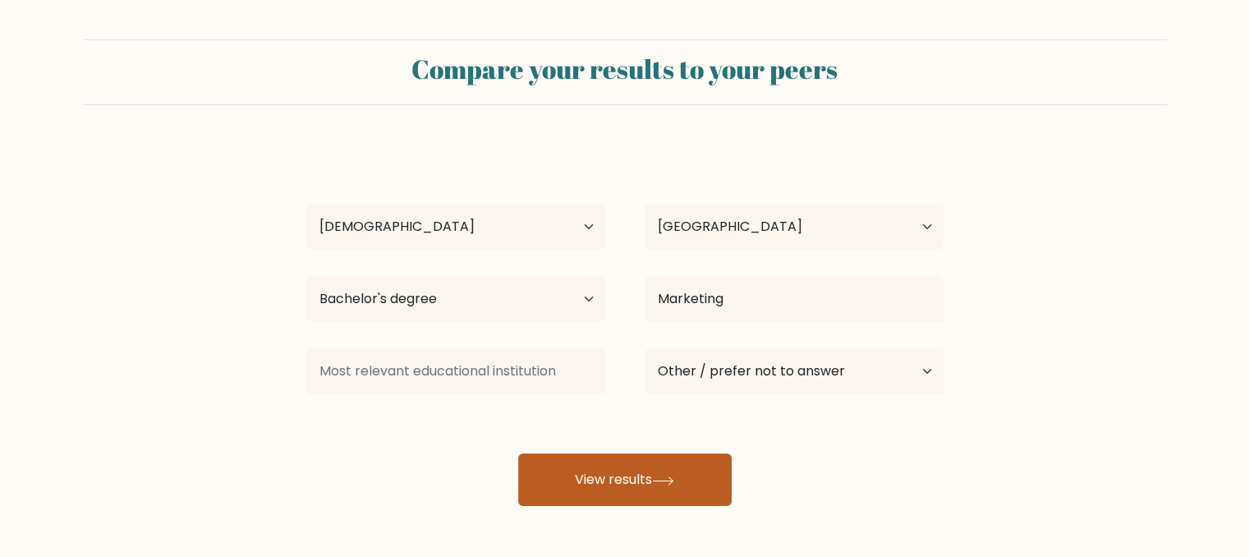
click at [653, 478] on button "View results" at bounding box center [625, 479] width 214 height 53
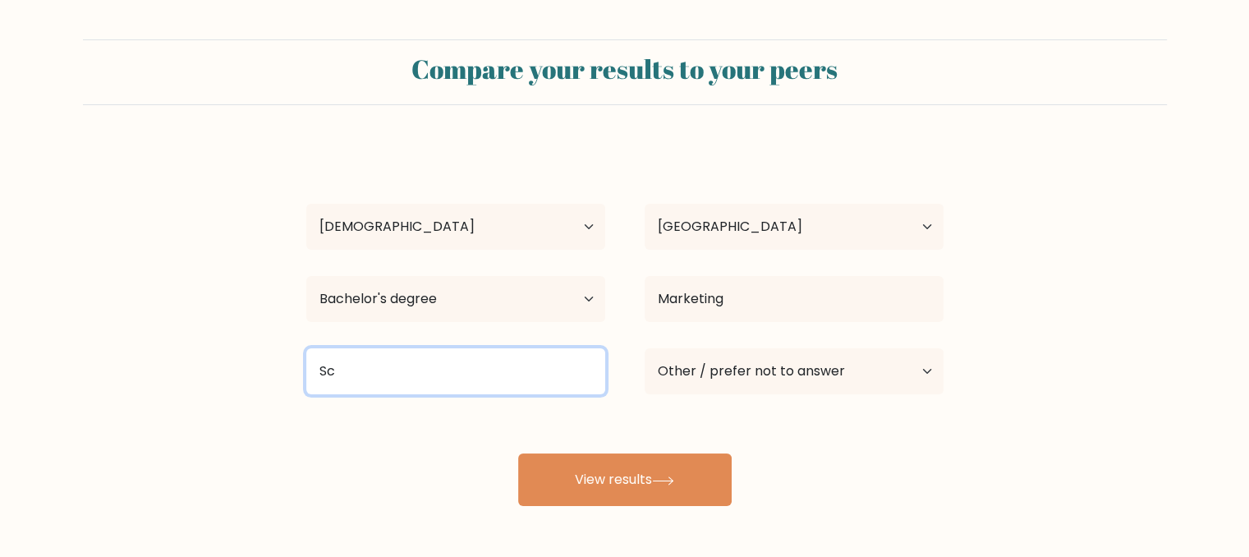
type input "S"
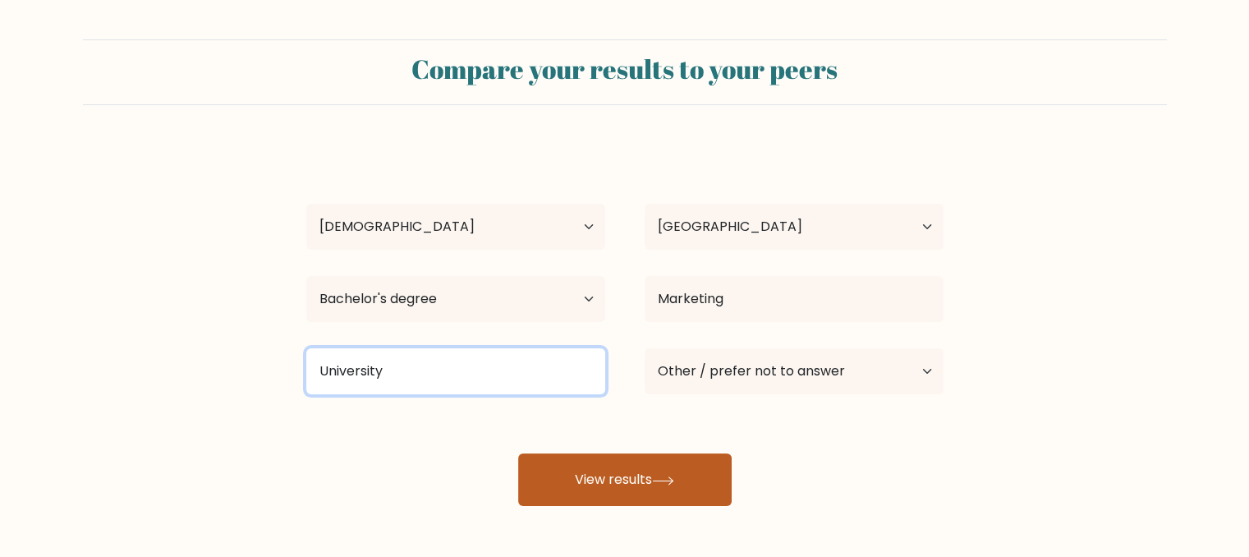
type input "University"
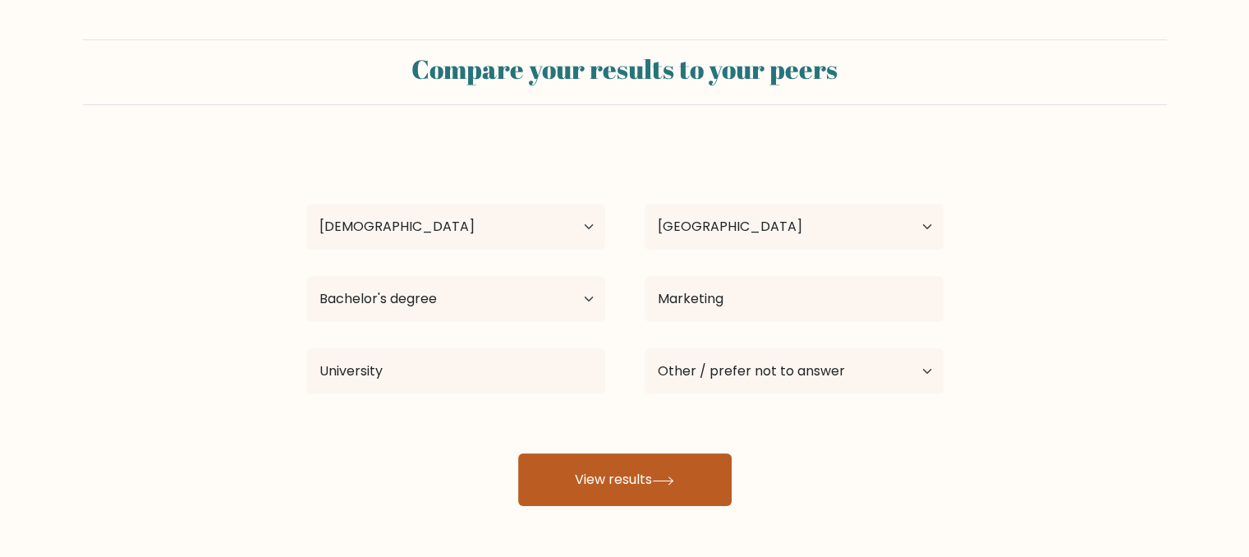
click at [701, 471] on button "View results" at bounding box center [625, 479] width 214 height 53
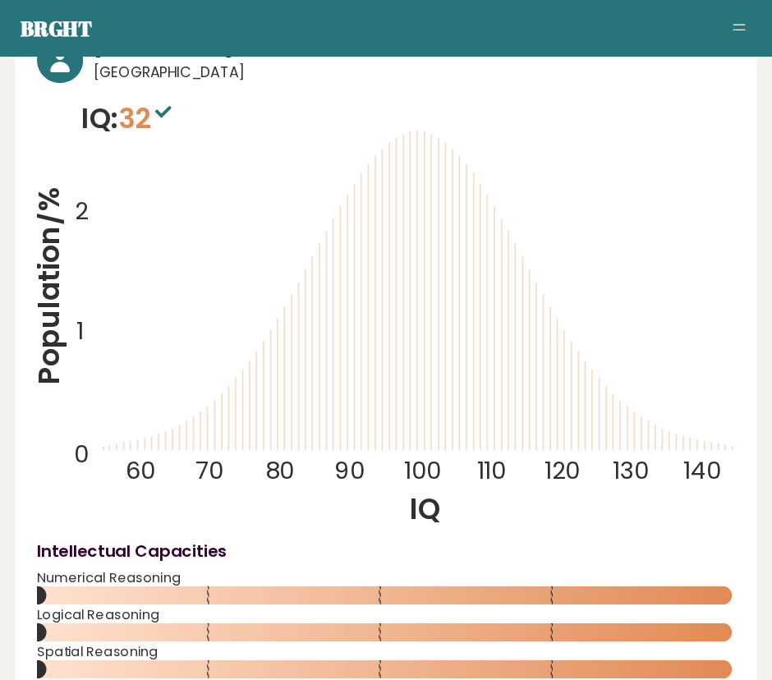
scroll to position [329, 0]
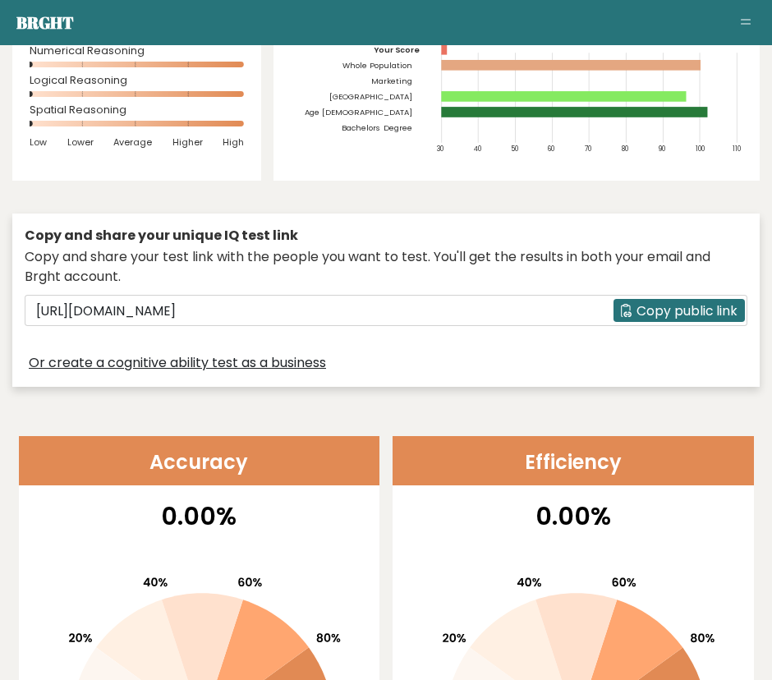
drag, startPoint x: 597, startPoint y: 0, endPoint x: 113, endPoint y: 197, distance: 523.1
click at [113, 197] on div "[PERSON_NAME] [GEOGRAPHIC_DATA] IQ: 32 Population/% IQ 0 1 2 60 70 80 90 100 11…" at bounding box center [385, 104] width 747 height 581
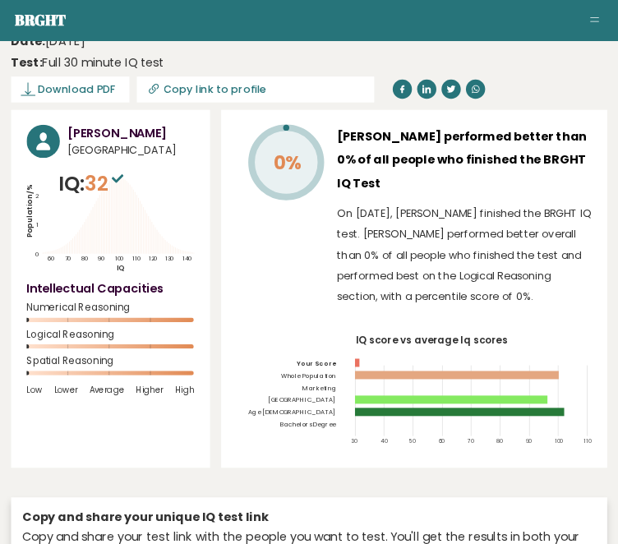
scroll to position [20, 0]
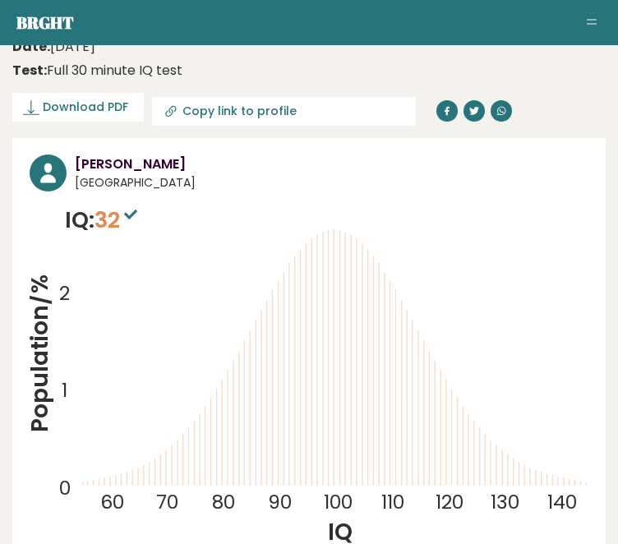
drag, startPoint x: 710, startPoint y: 2, endPoint x: 101, endPoint y: 134, distance: 623.4
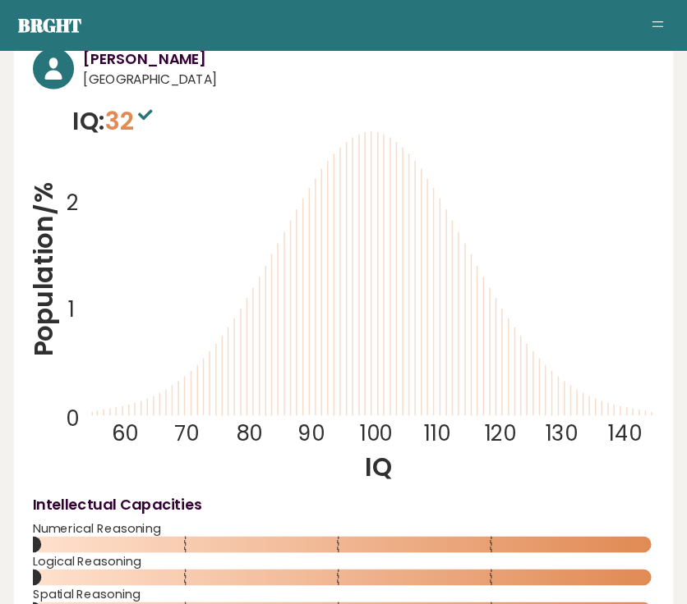
scroll to position [131, 0]
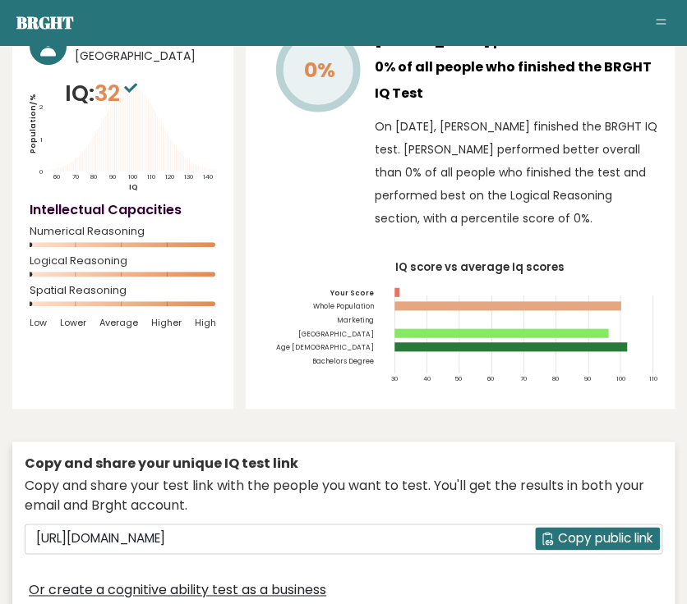
drag, startPoint x: 614, startPoint y: 0, endPoint x: 133, endPoint y: 419, distance: 638.0
click at [133, 409] on div "Shiedyro Angel Payumo Philippines IQ: 32 Population/% IQ 0 1 2 60 70 80 90 100 …" at bounding box center [122, 209] width 221 height 397
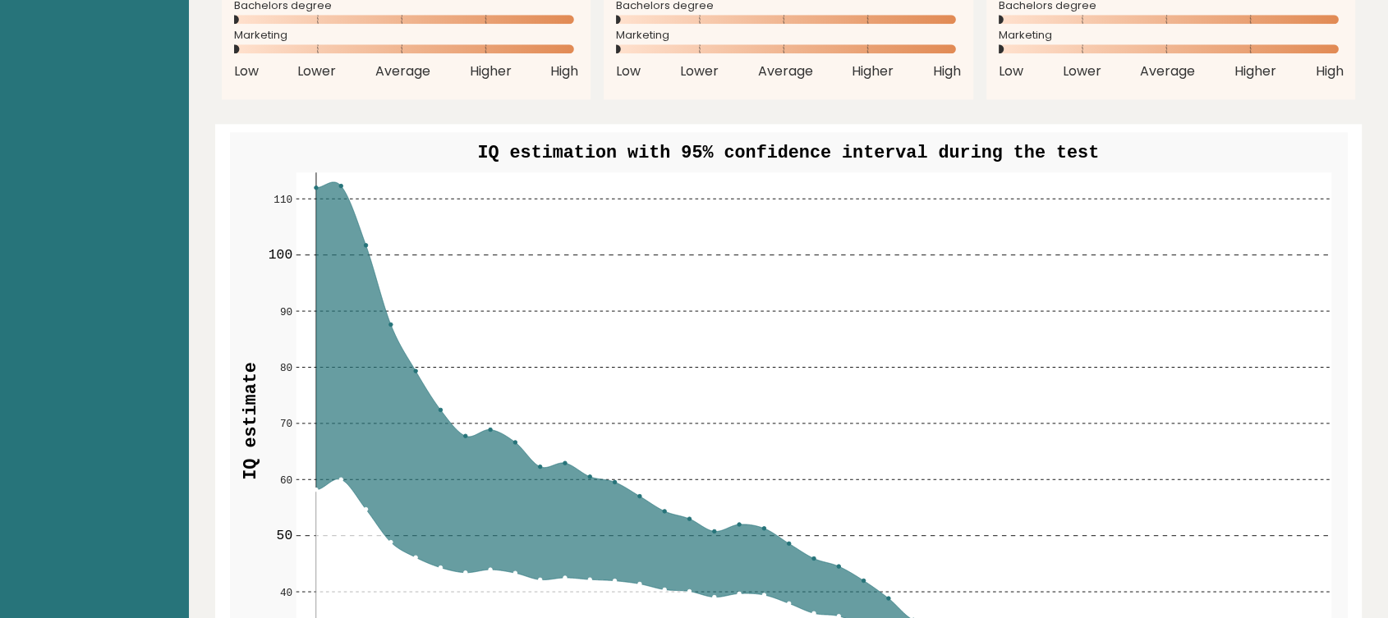
scroll to position [1578, 0]
